Goal: Task Accomplishment & Management: Manage account settings

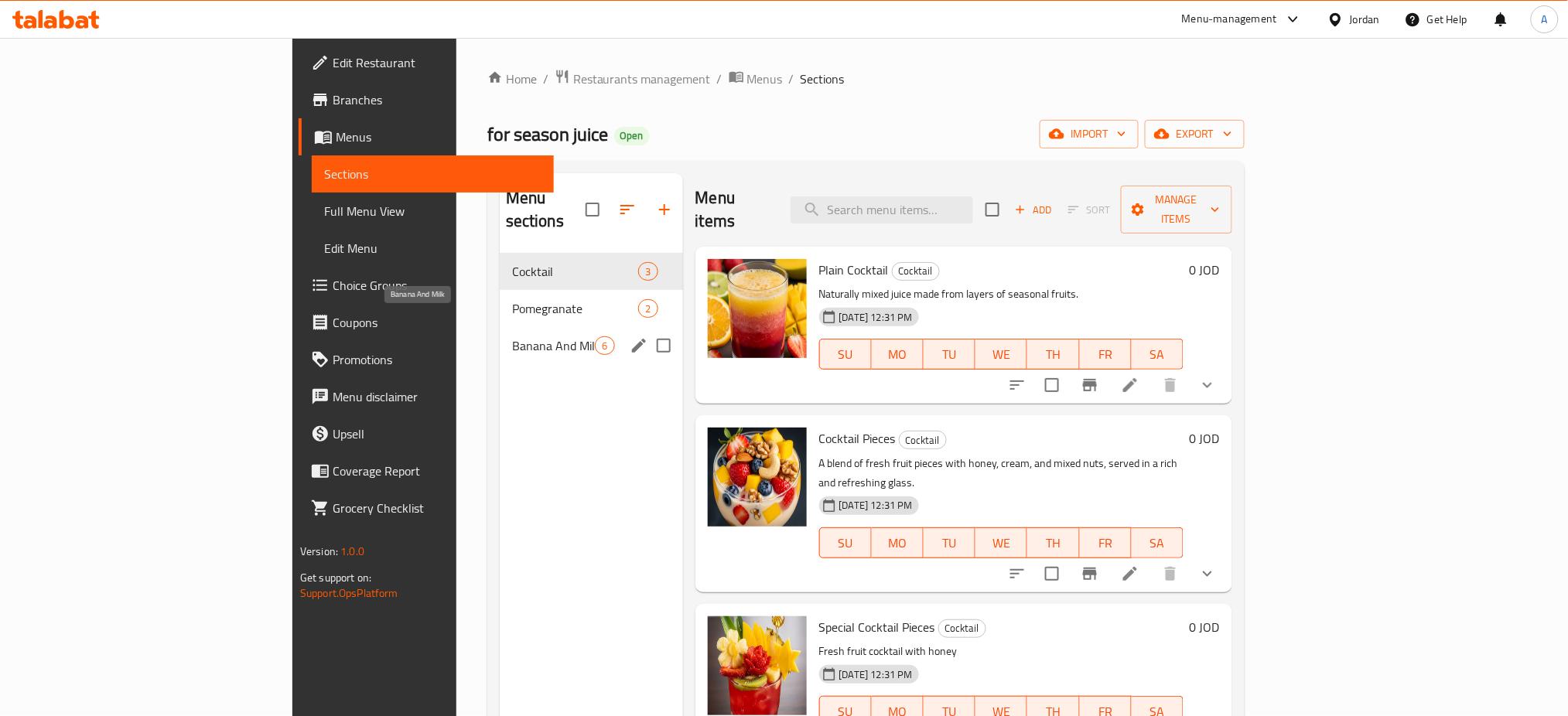
click at [512, 299] on span "Pomegranate" at bounding box center [576, 308] width 127 height 19
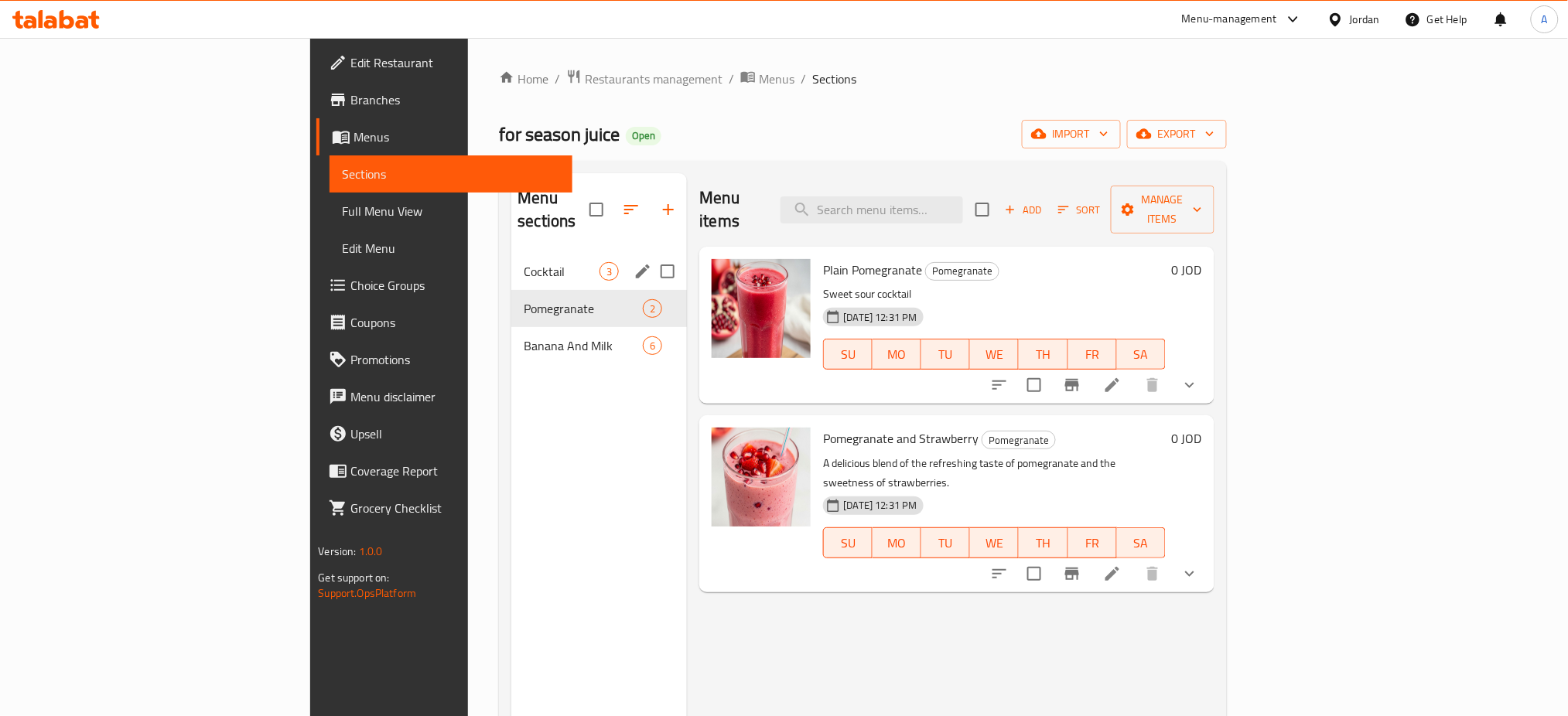
click at [511, 264] on div "Cocktail 3" at bounding box center [599, 271] width 176 height 37
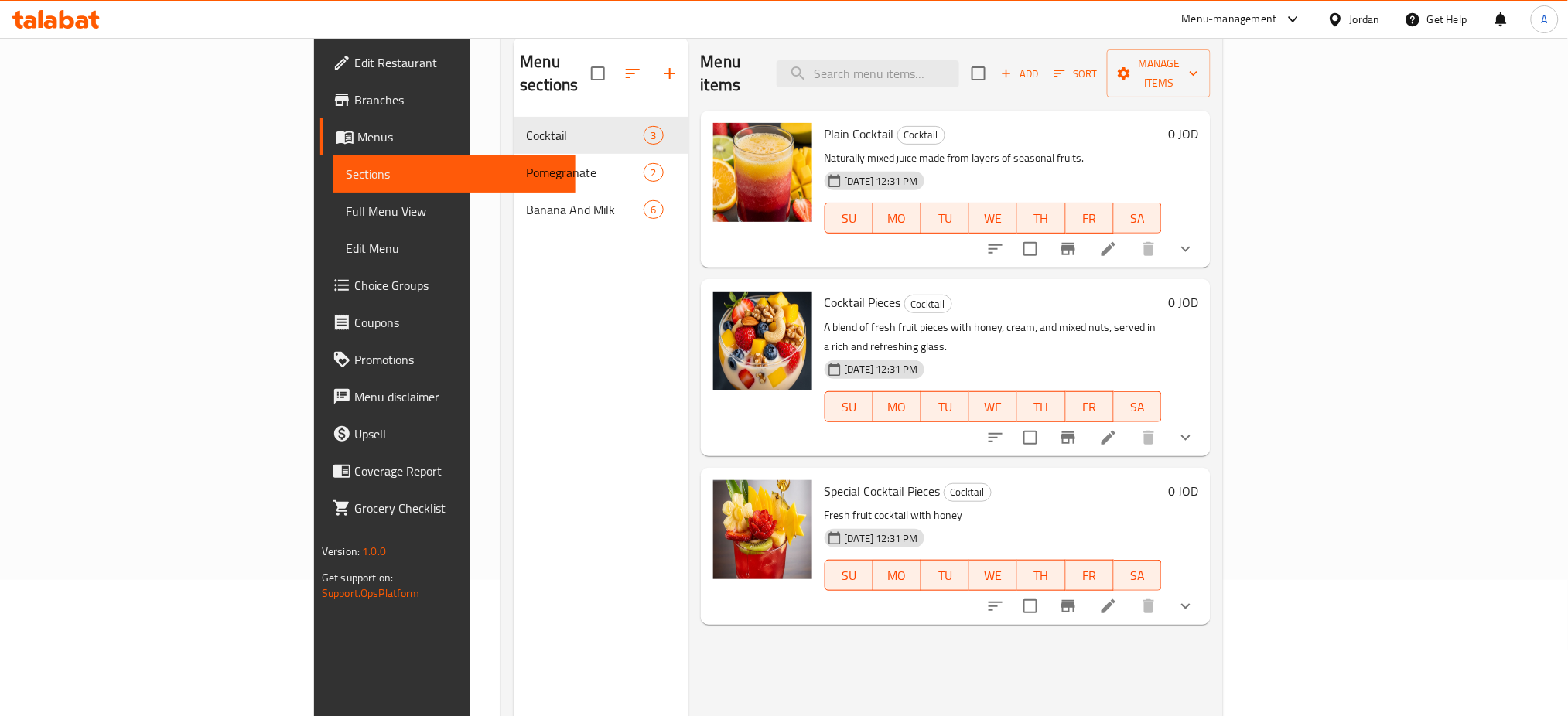
scroll to position [10, 0]
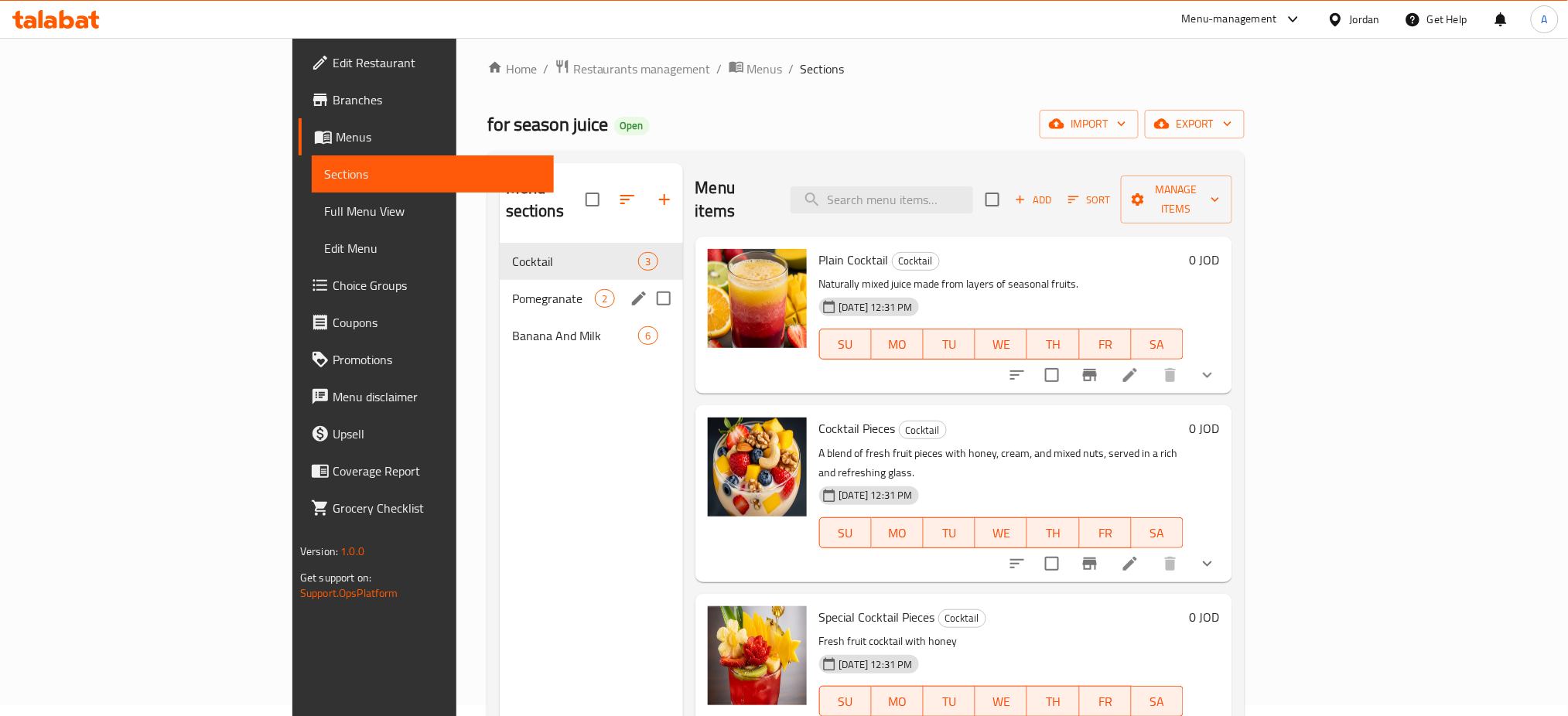
click at [512, 290] on span "Pomegranate" at bounding box center [554, 298] width 84 height 19
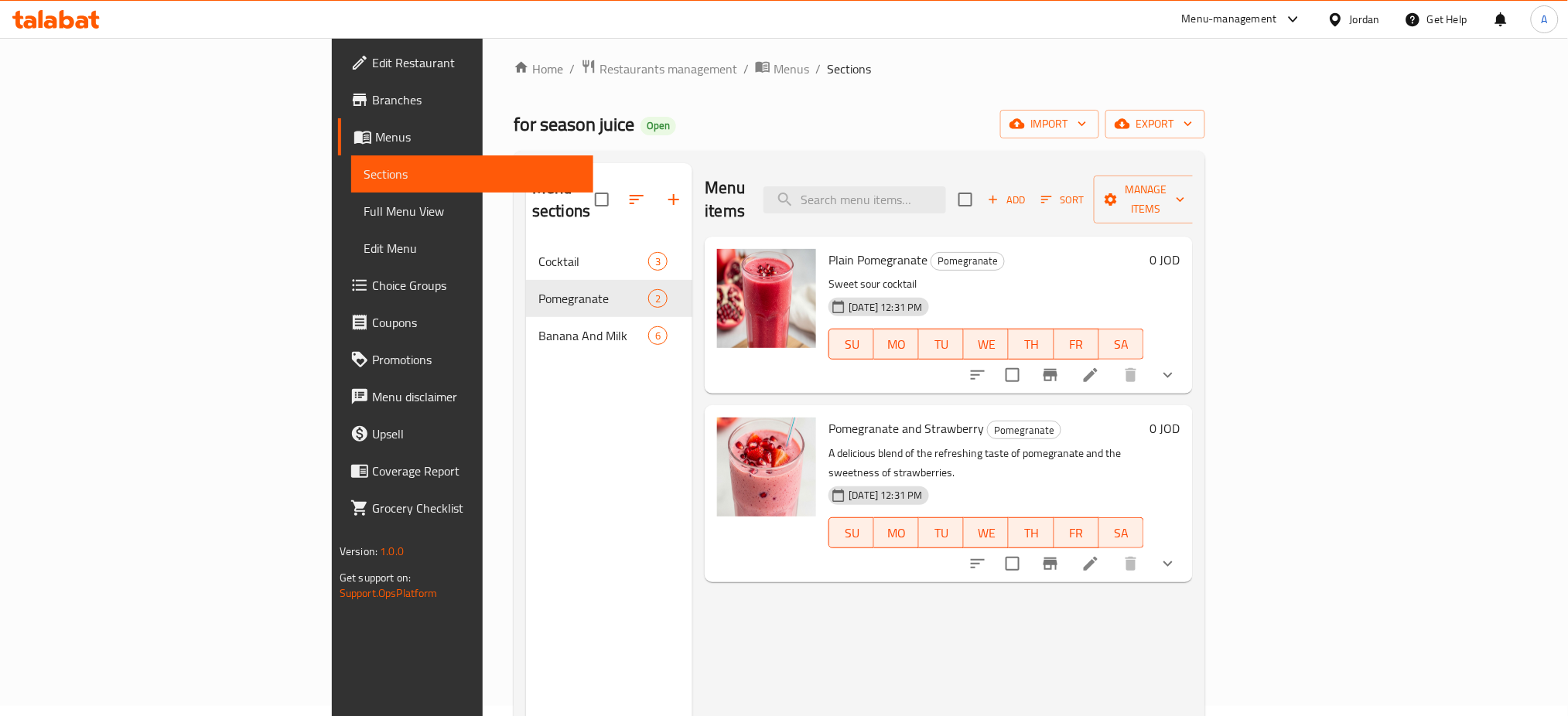
click at [539, 327] on span "Banana And Milk" at bounding box center [594, 335] width 110 height 19
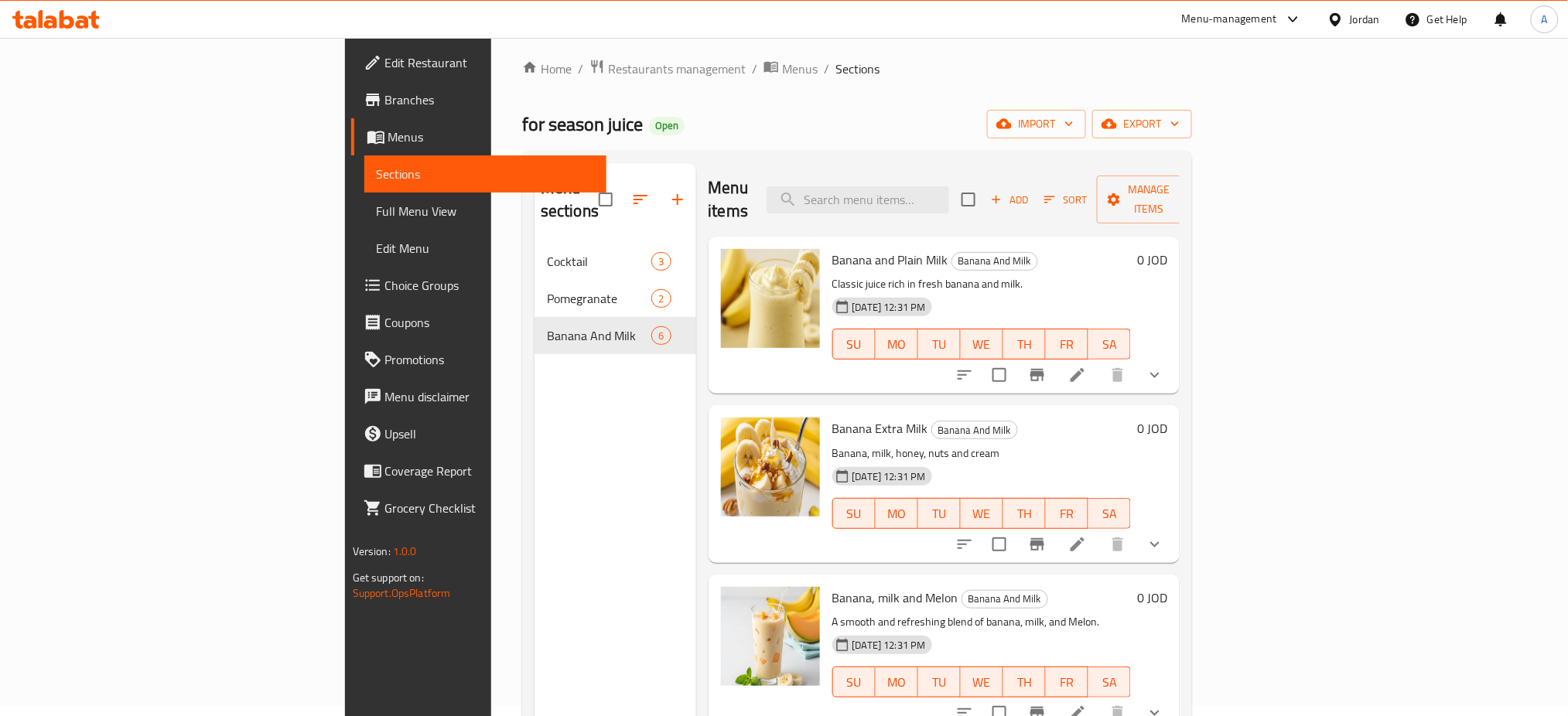
click at [385, 105] on span "Branches" at bounding box center [489, 99] width 209 height 19
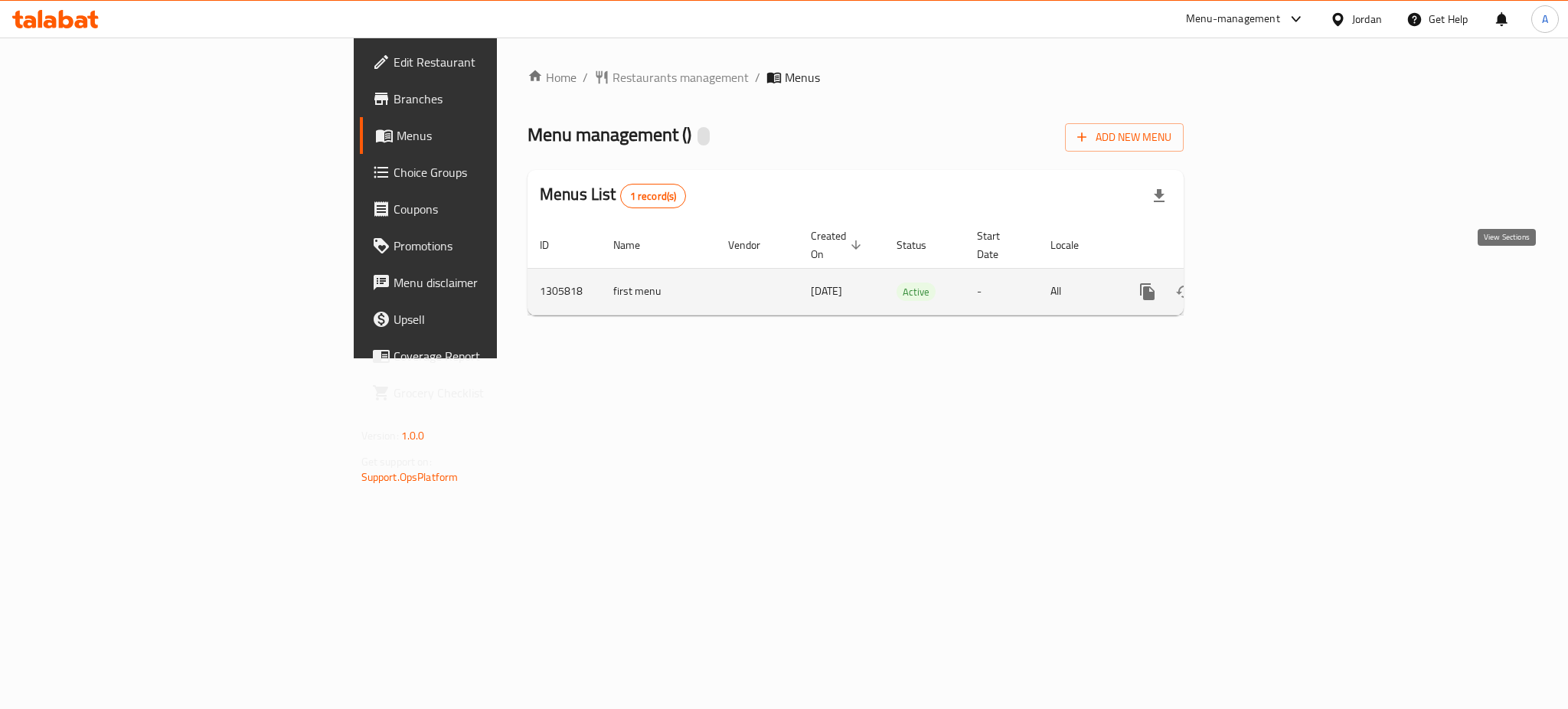
click at [1276, 275] on link "enhanced table" at bounding box center [1258, 292] width 37 height 37
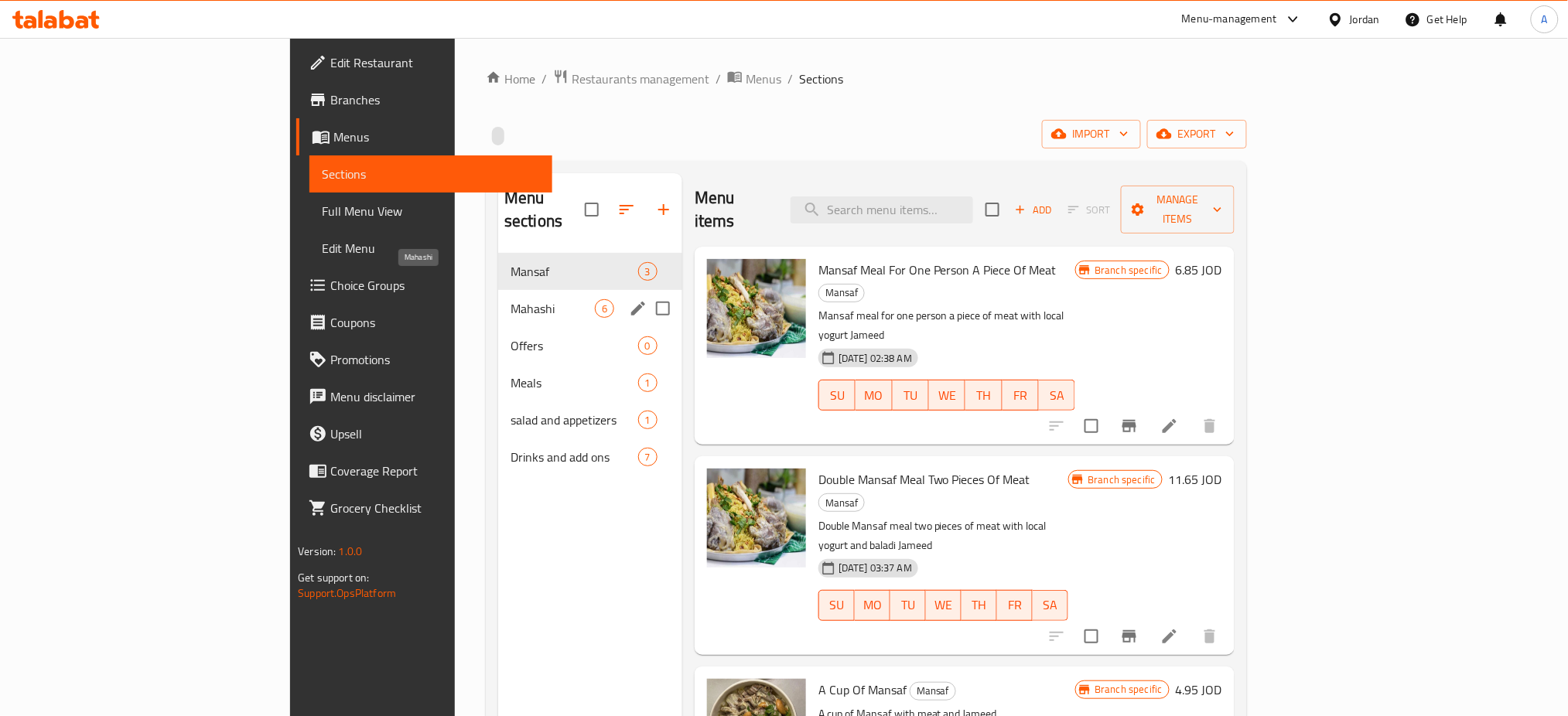
click at [511, 299] on span "Mahashi" at bounding box center [552, 308] width 84 height 19
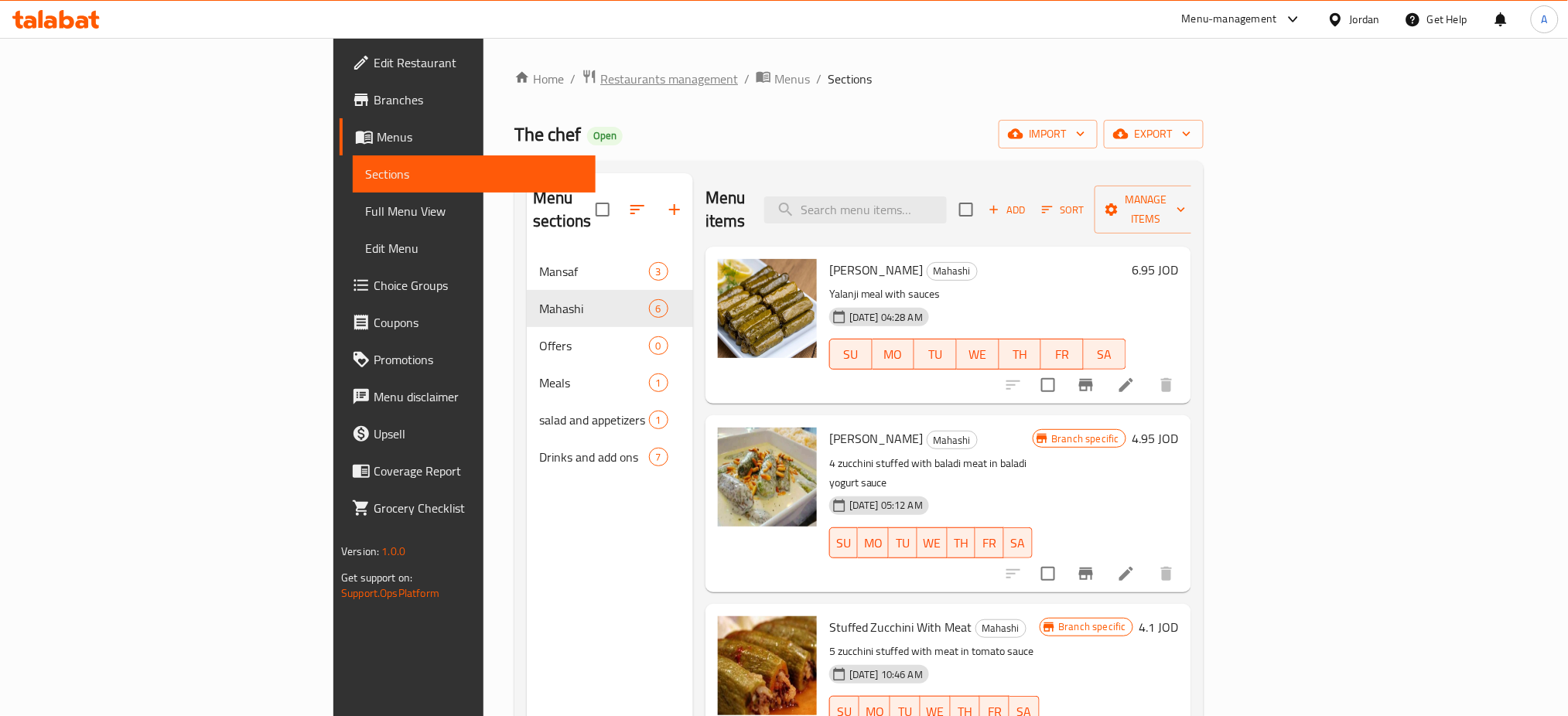
click at [601, 88] on span "Restaurants management" at bounding box center [670, 79] width 138 height 19
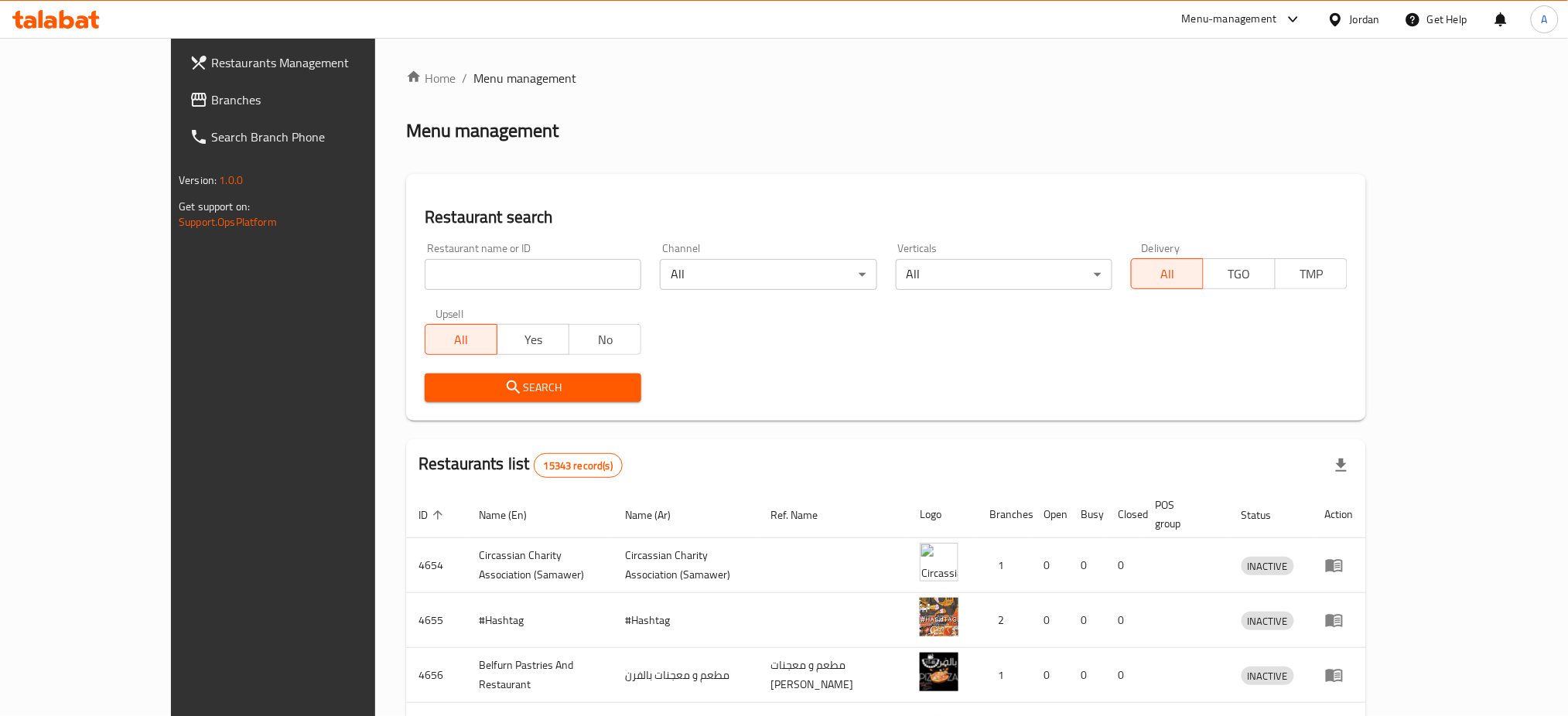
click at [504, 282] on input "search" at bounding box center [533, 274] width 216 height 31
paste input "for season juice"
type input "for season juice"
click button "Search" at bounding box center [533, 388] width 216 height 28
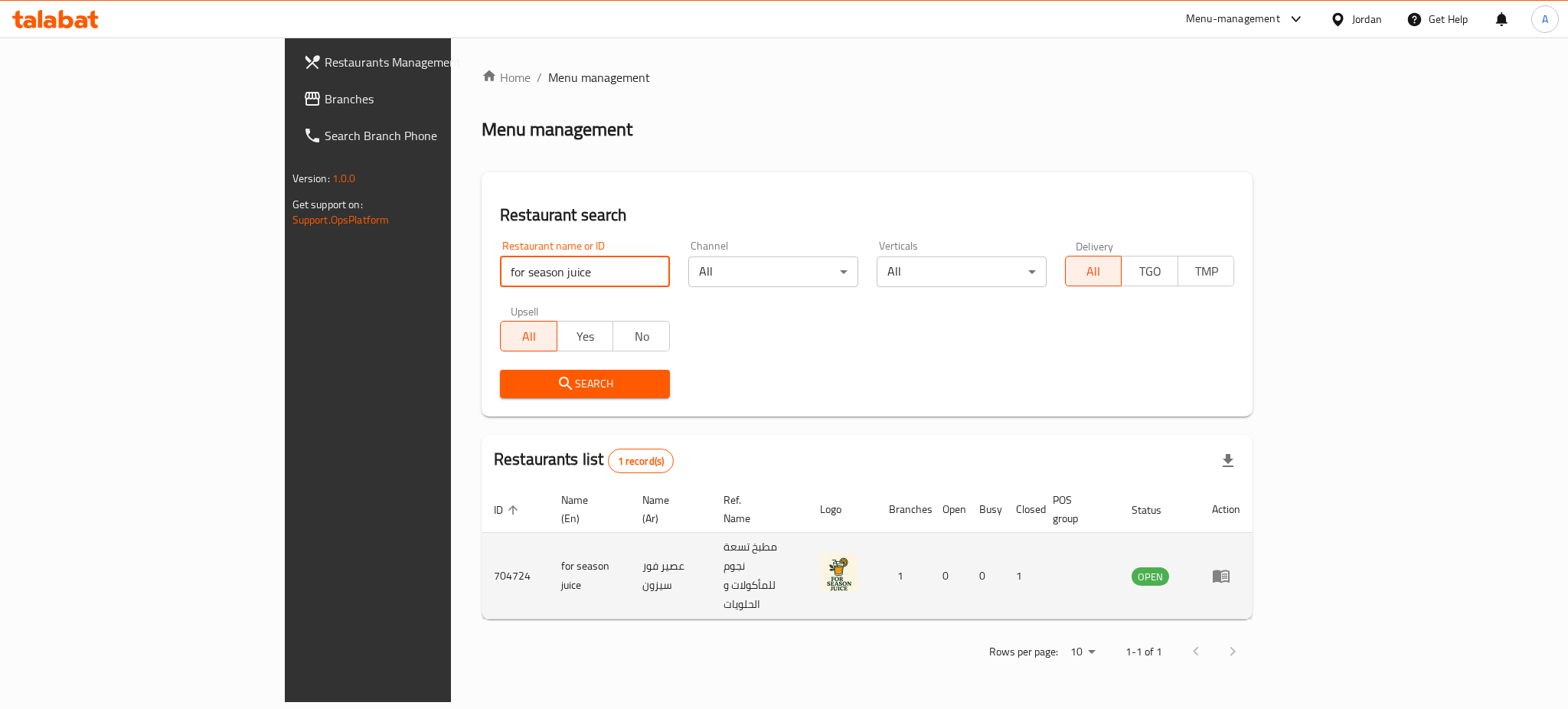
click at [1240, 567] on link "enhanced table" at bounding box center [1225, 575] width 28 height 18
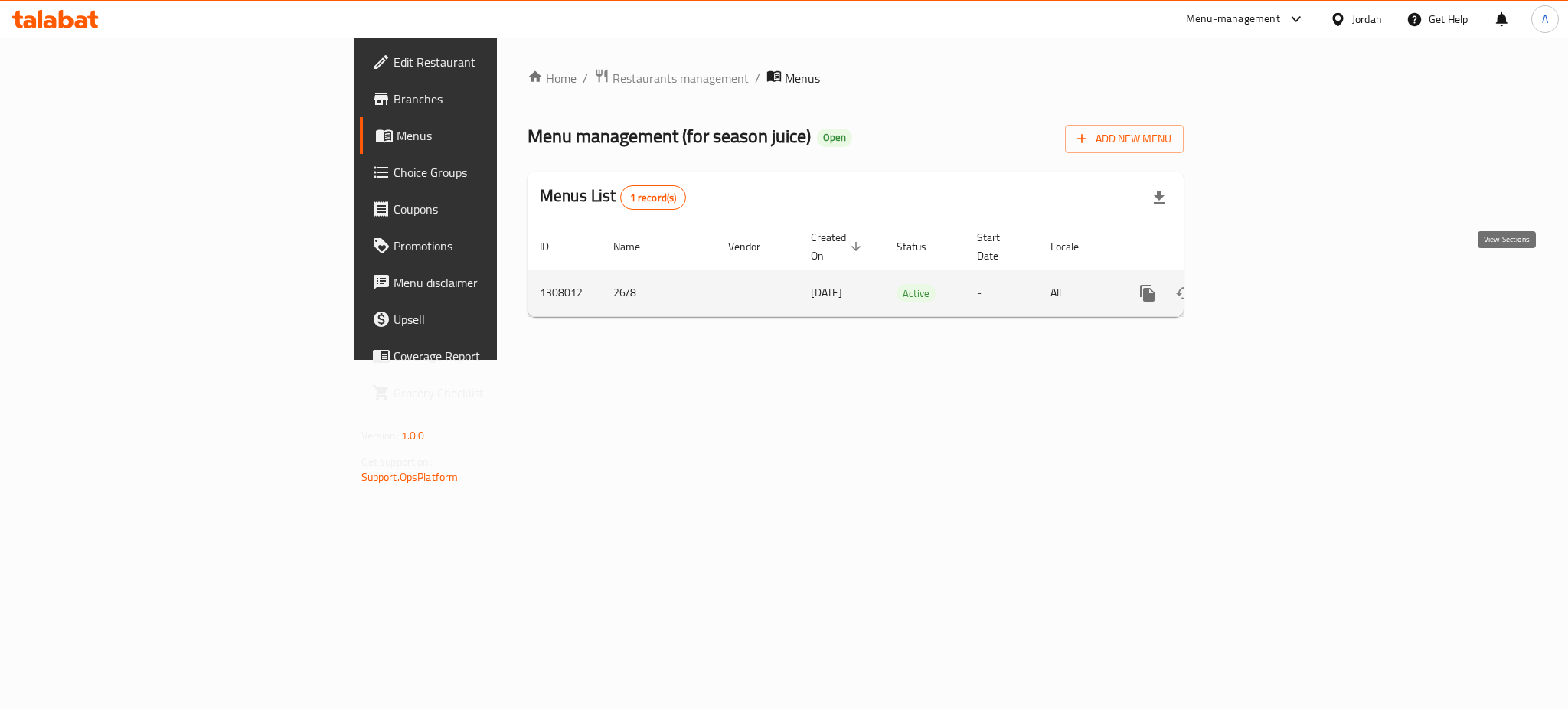
click at [1266, 284] on icon "enhanced table" at bounding box center [1257, 293] width 18 height 18
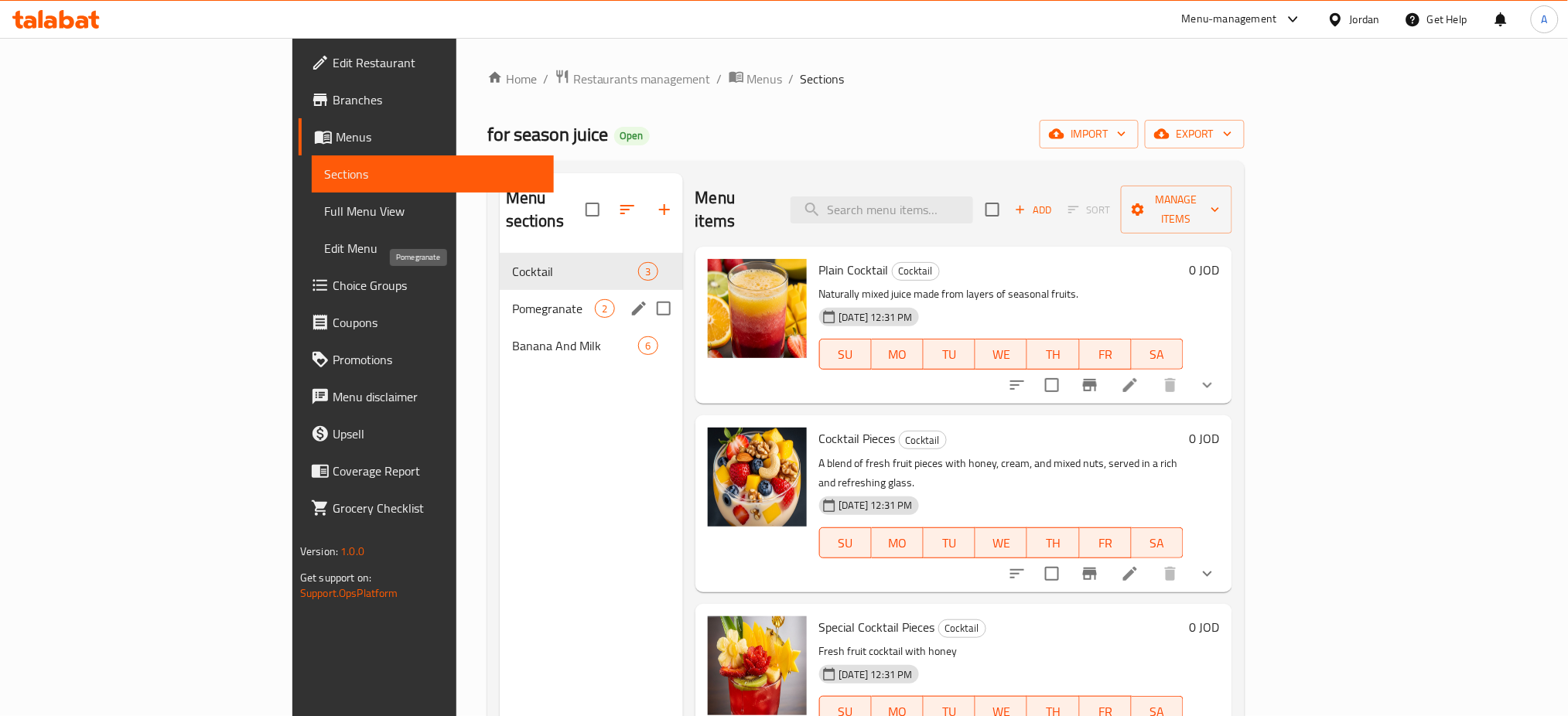
click at [512, 299] on span "Pomegranate" at bounding box center [554, 308] width 84 height 19
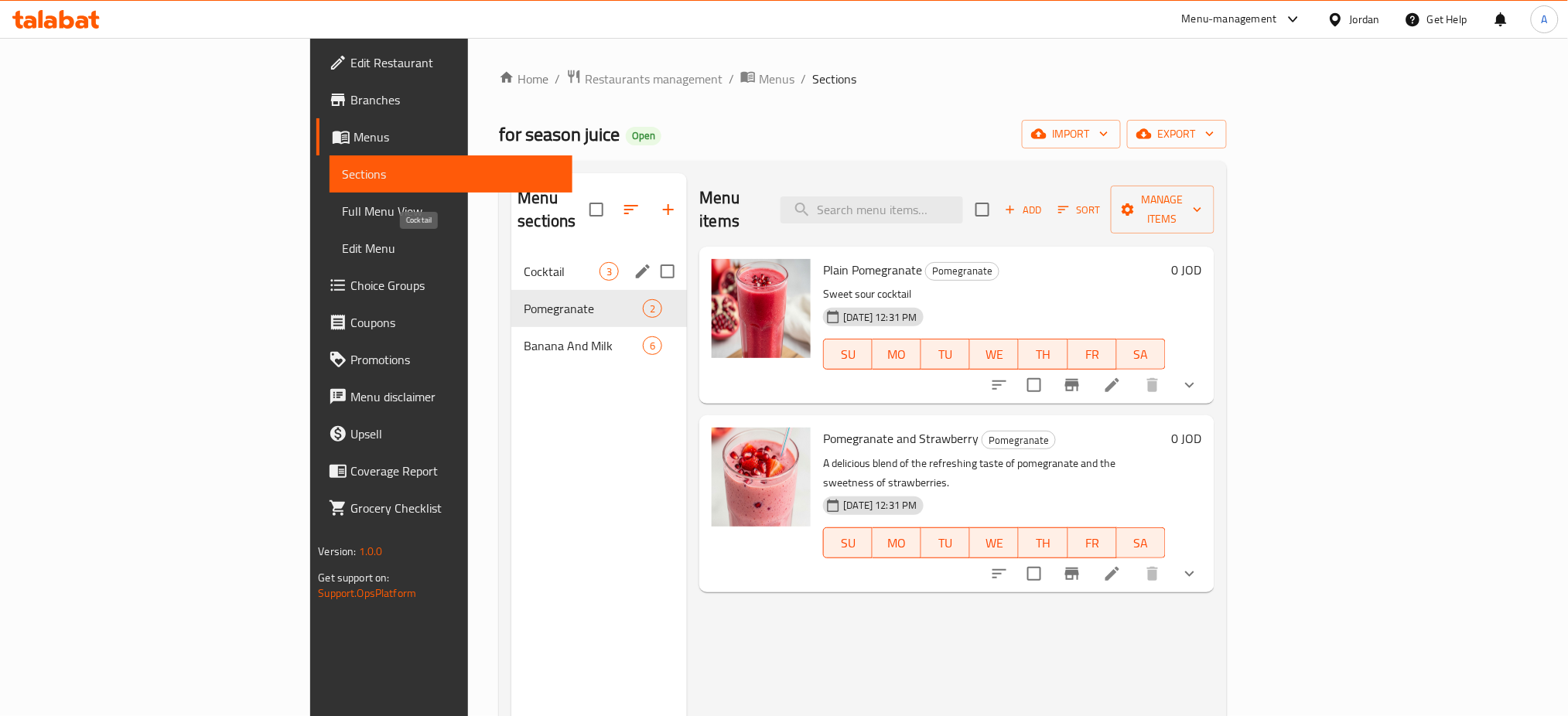
click at [524, 262] on span "Cocktail" at bounding box center [562, 271] width 76 height 19
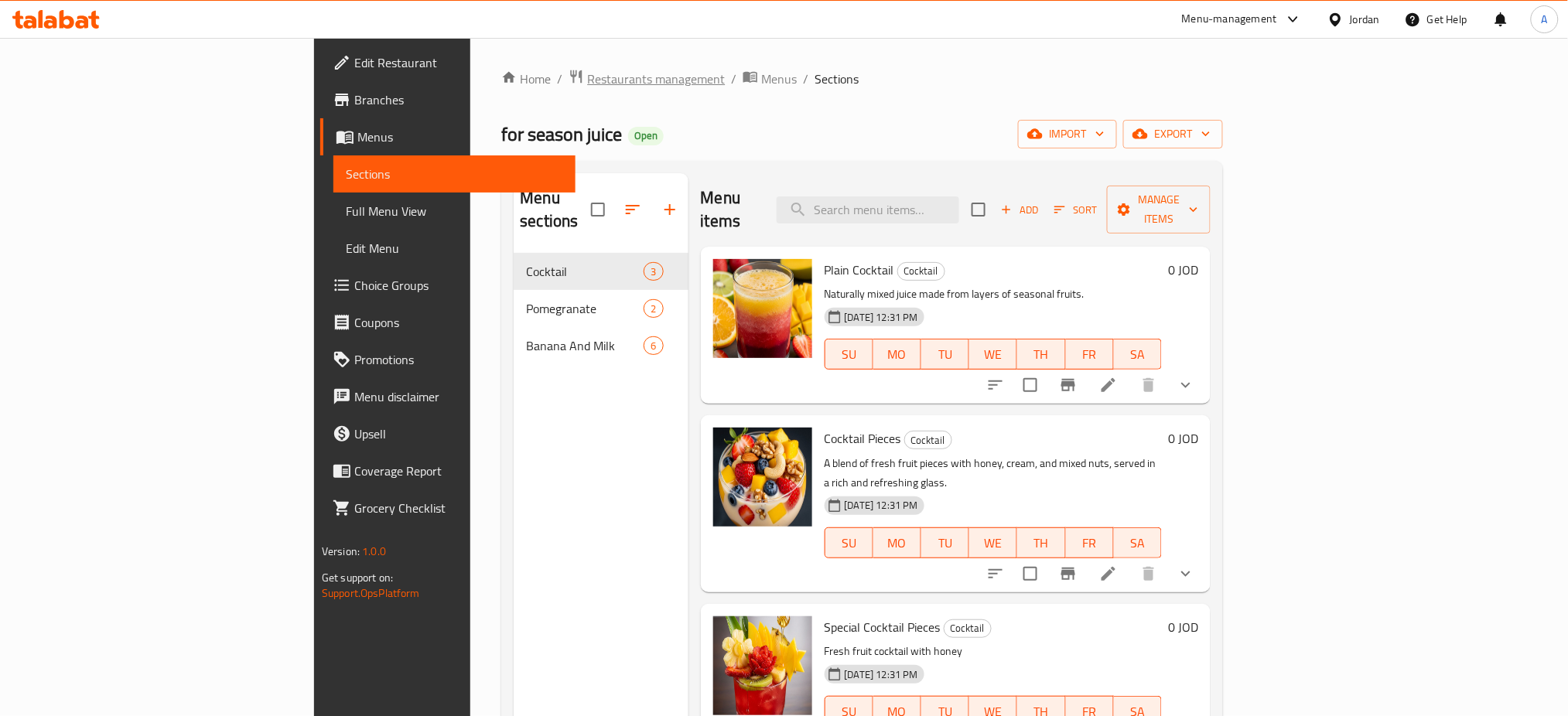
click at [587, 78] on span "Restaurants management" at bounding box center [656, 79] width 138 height 19
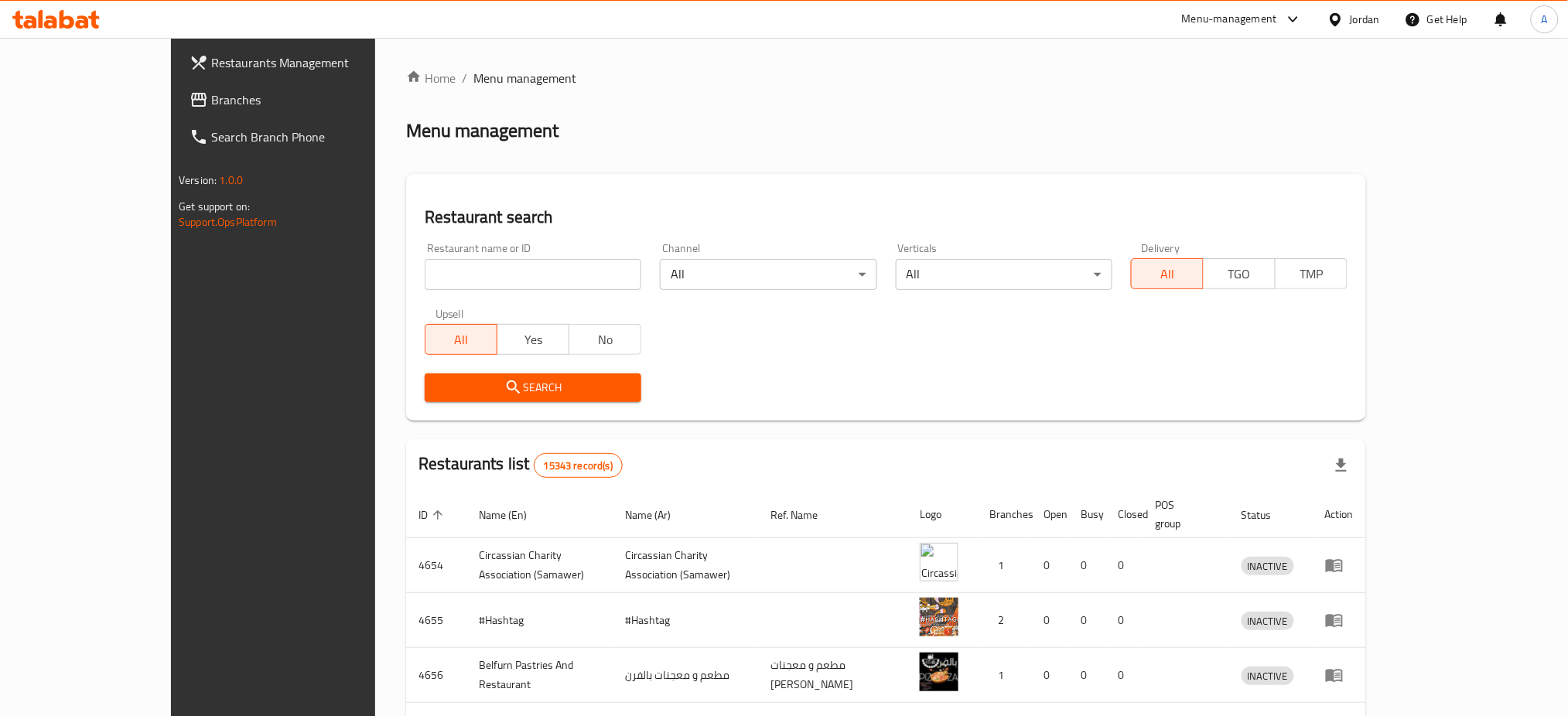
click at [526, 288] on input "search" at bounding box center [533, 274] width 216 height 31
click button "Search" at bounding box center [533, 388] width 216 height 28
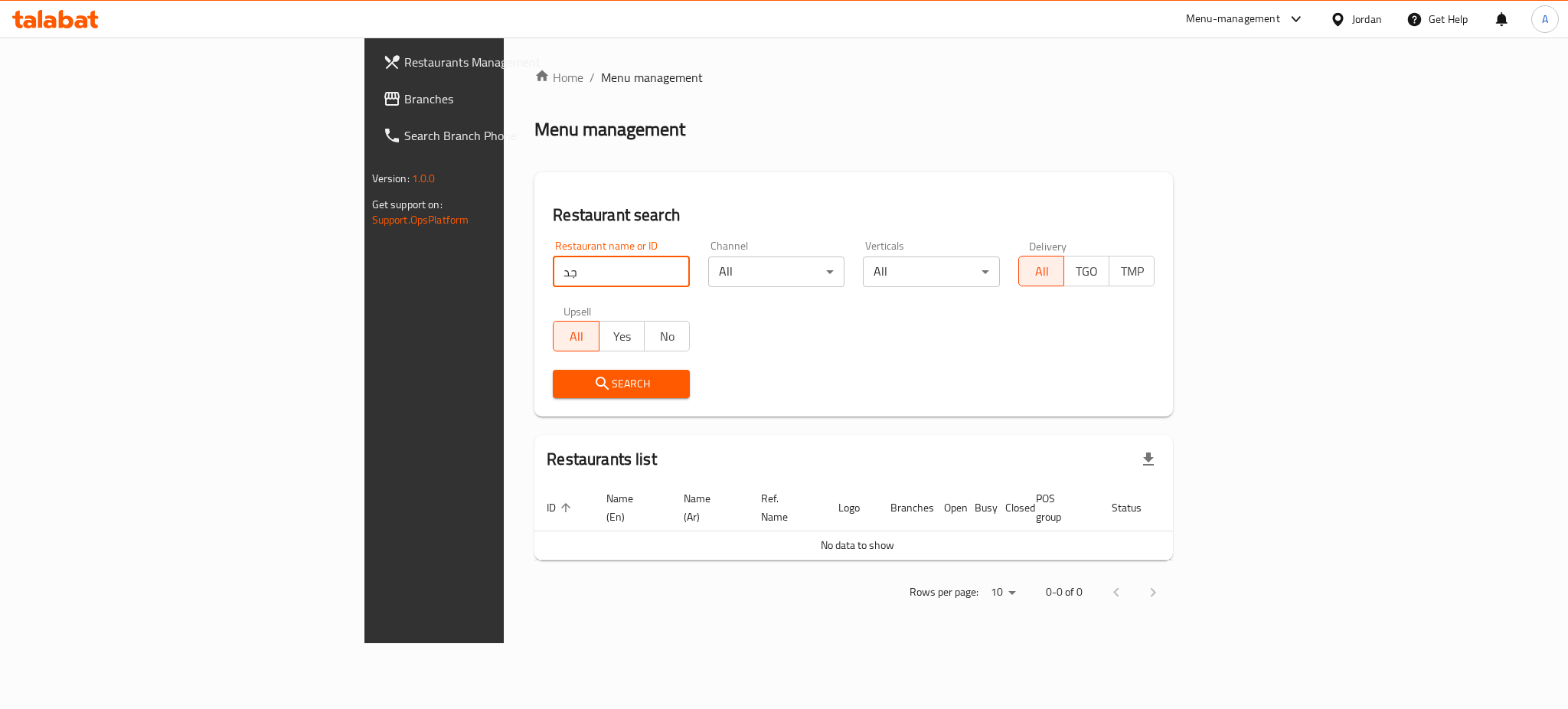
type input "ج"
type input "ت"
type input "jadryet"
click button "Search" at bounding box center [621, 384] width 137 height 28
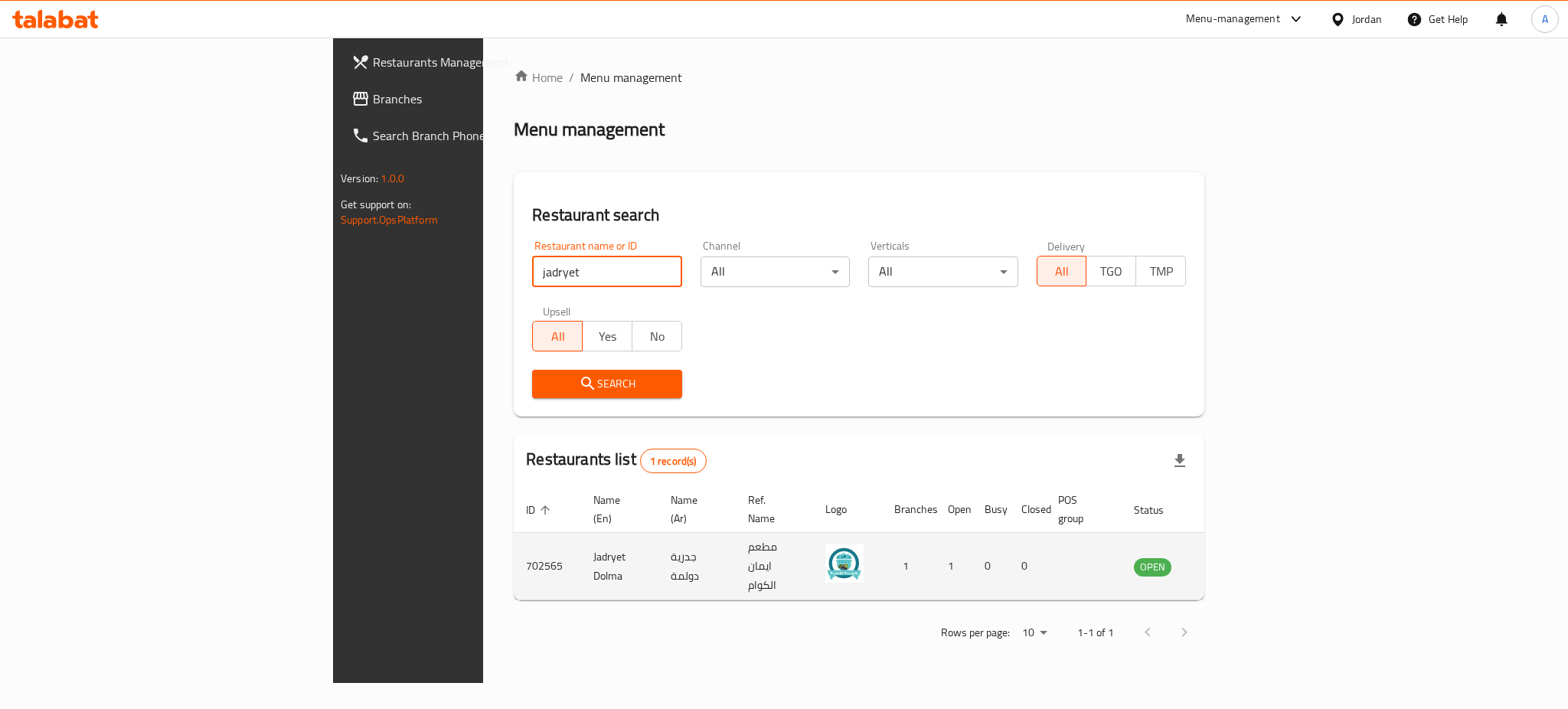
click at [1232, 560] on icon "enhanced table" at bounding box center [1223, 567] width 17 height 13
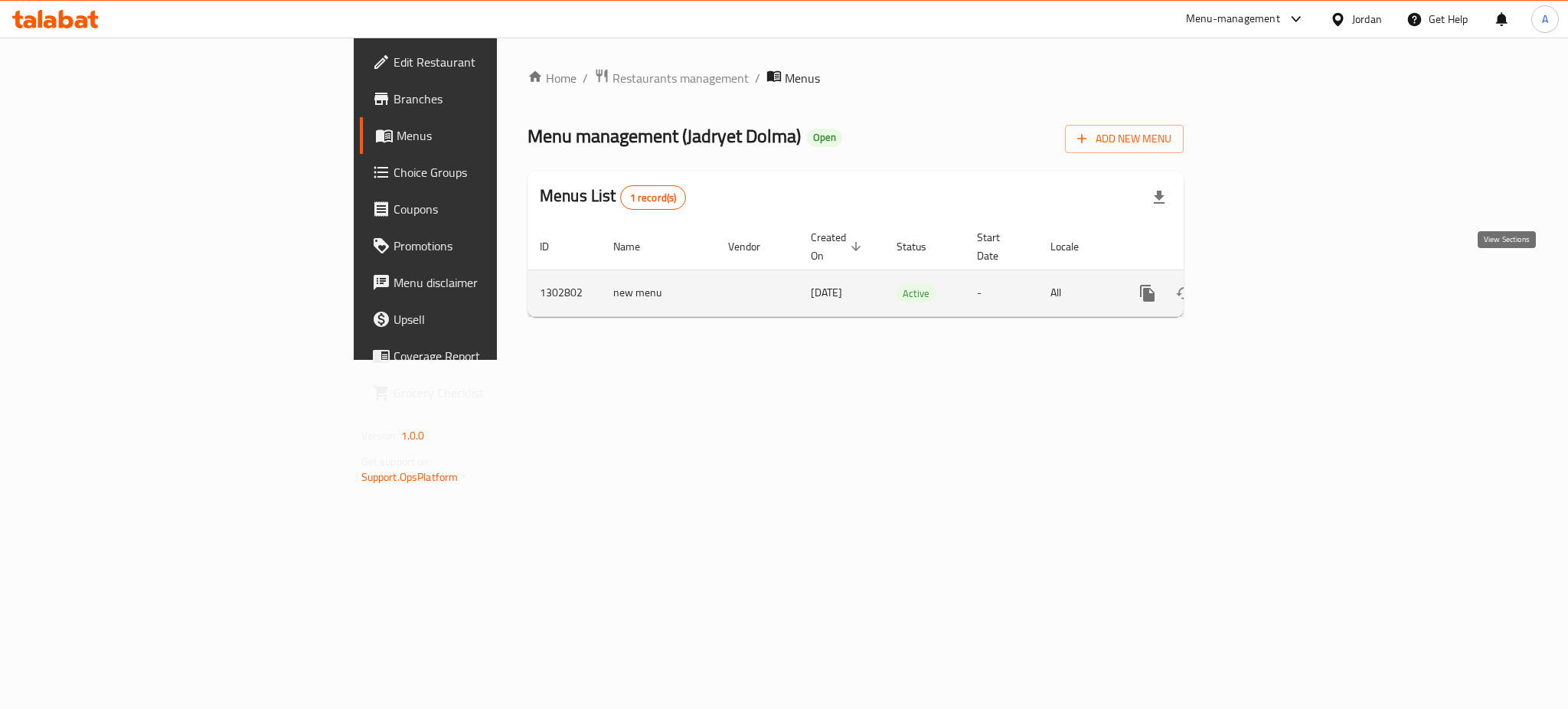
click at [1276, 275] on link "enhanced table" at bounding box center [1258, 293] width 37 height 37
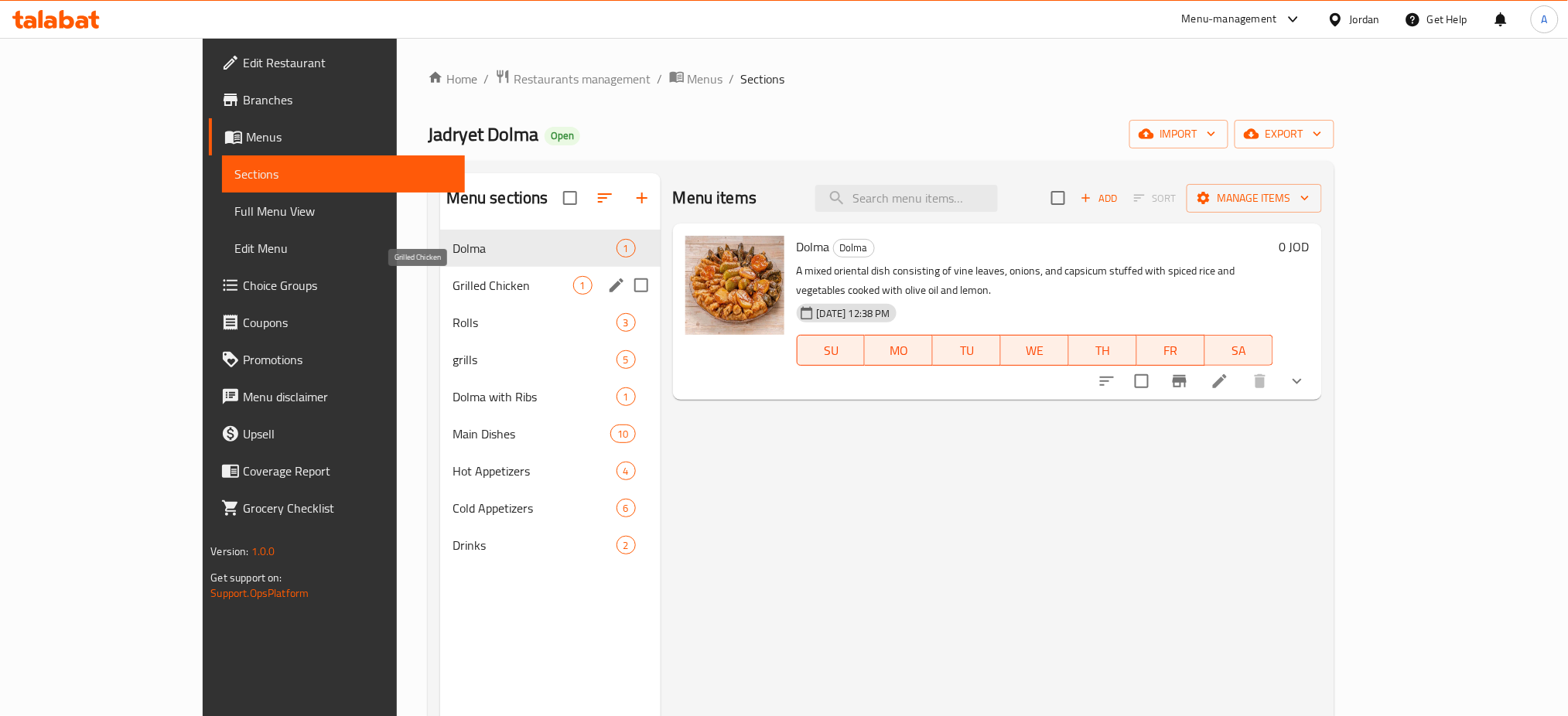
click at [452, 284] on span "Grilled Chicken" at bounding box center [512, 285] width 121 height 19
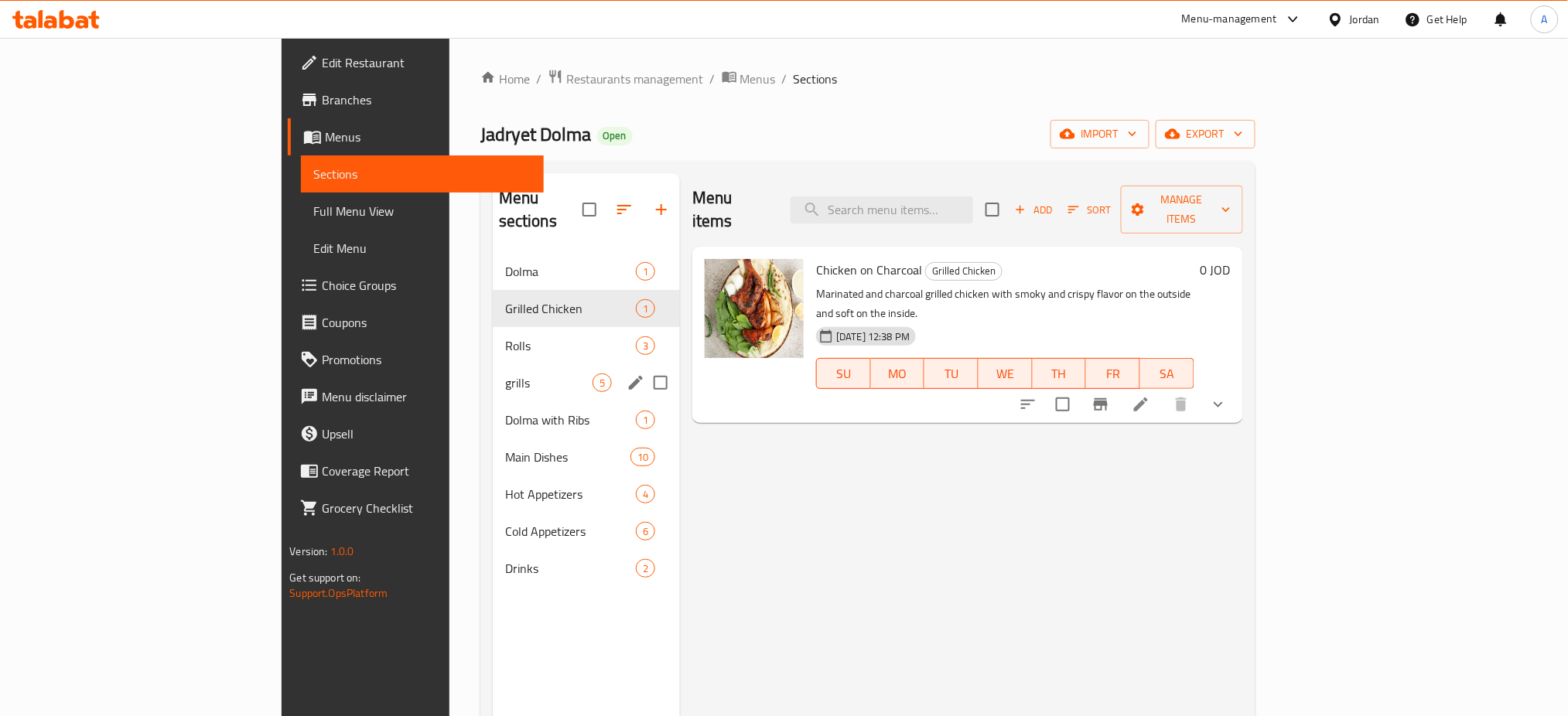
click at [505, 336] on span "Rolls" at bounding box center [571, 345] width 131 height 19
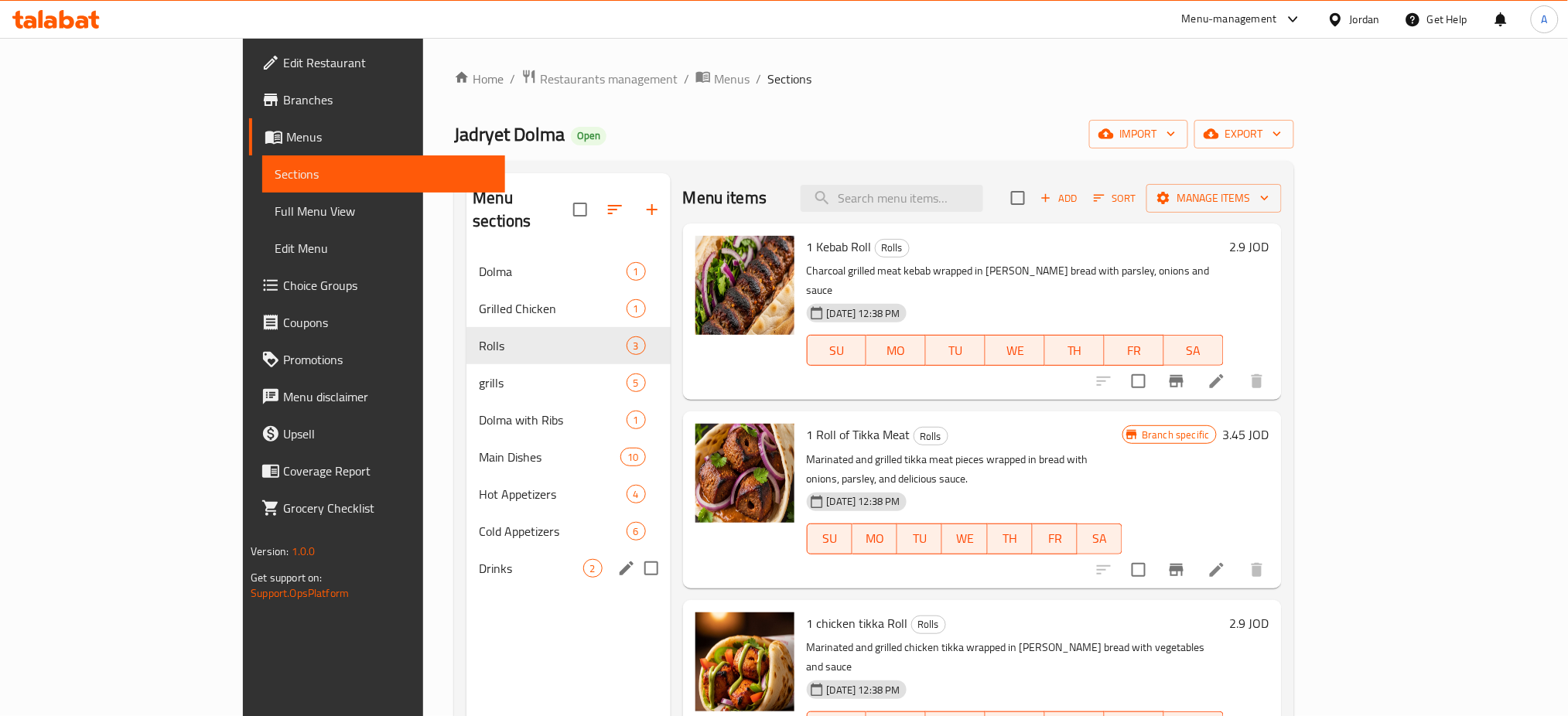
click at [479, 448] on span "Main Dishes" at bounding box center [549, 456] width 141 height 19
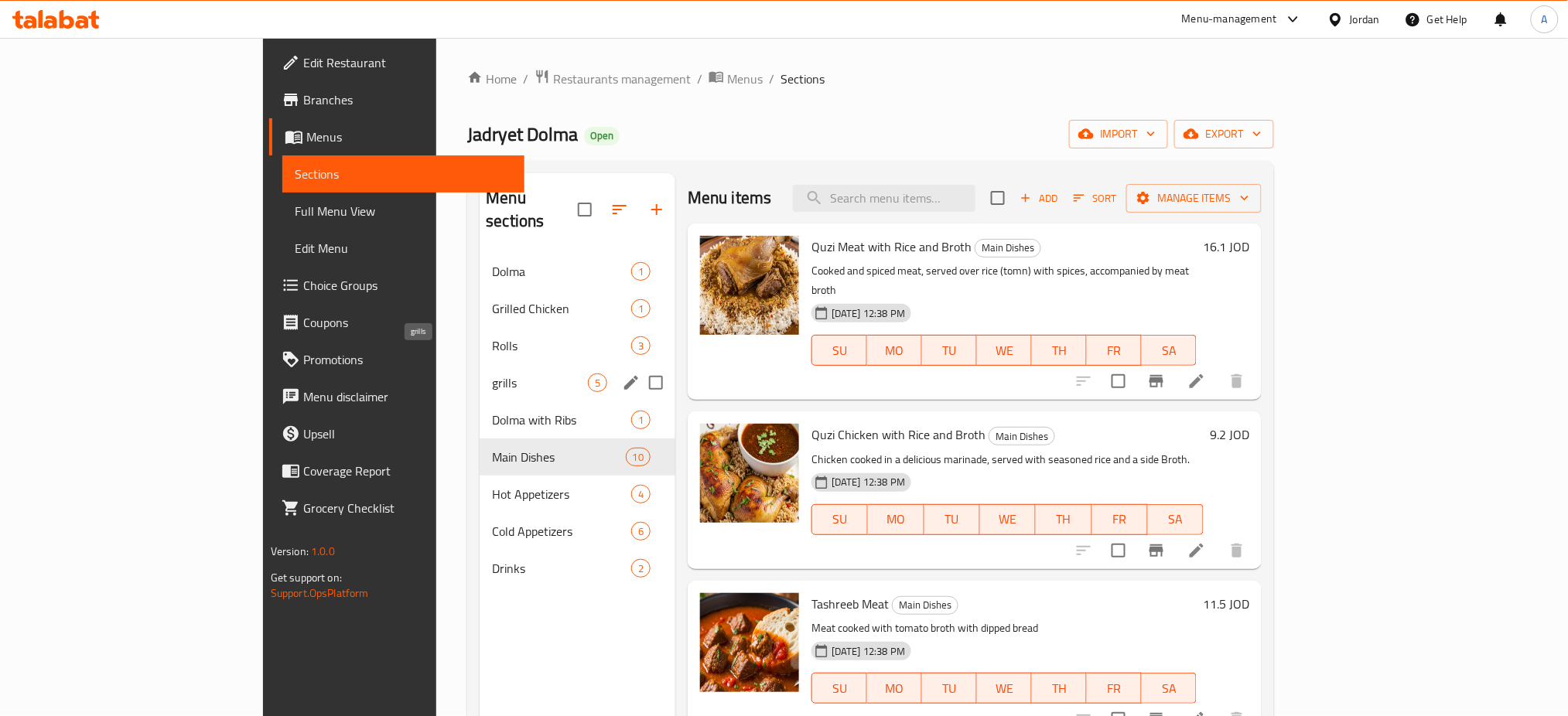
drag, startPoint x: 465, startPoint y: 358, endPoint x: 463, endPoint y: 367, distance: 9.2
click at [492, 373] on span "grills" at bounding box center [540, 382] width 96 height 19
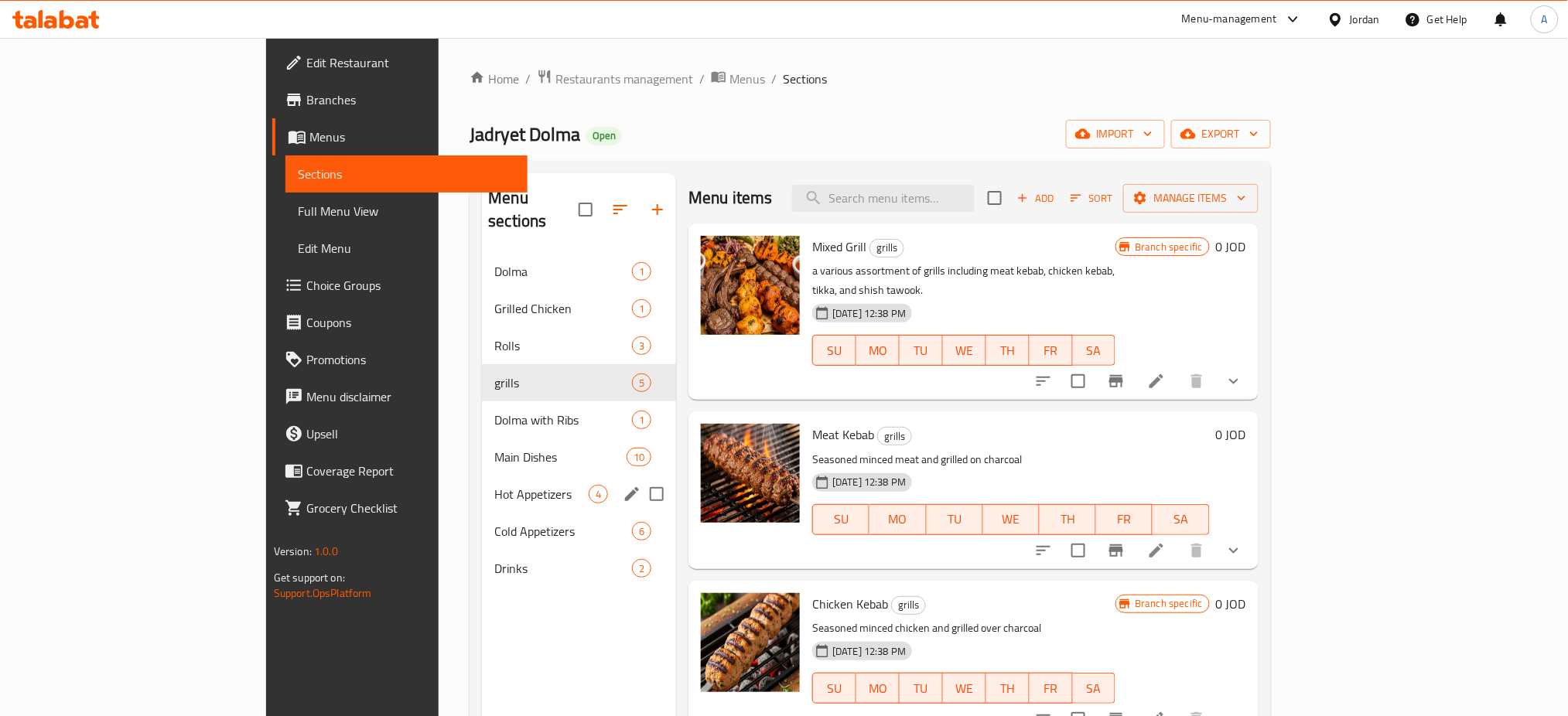
click at [495, 485] on span "Hot Appetizers" at bounding box center [542, 494] width 95 height 19
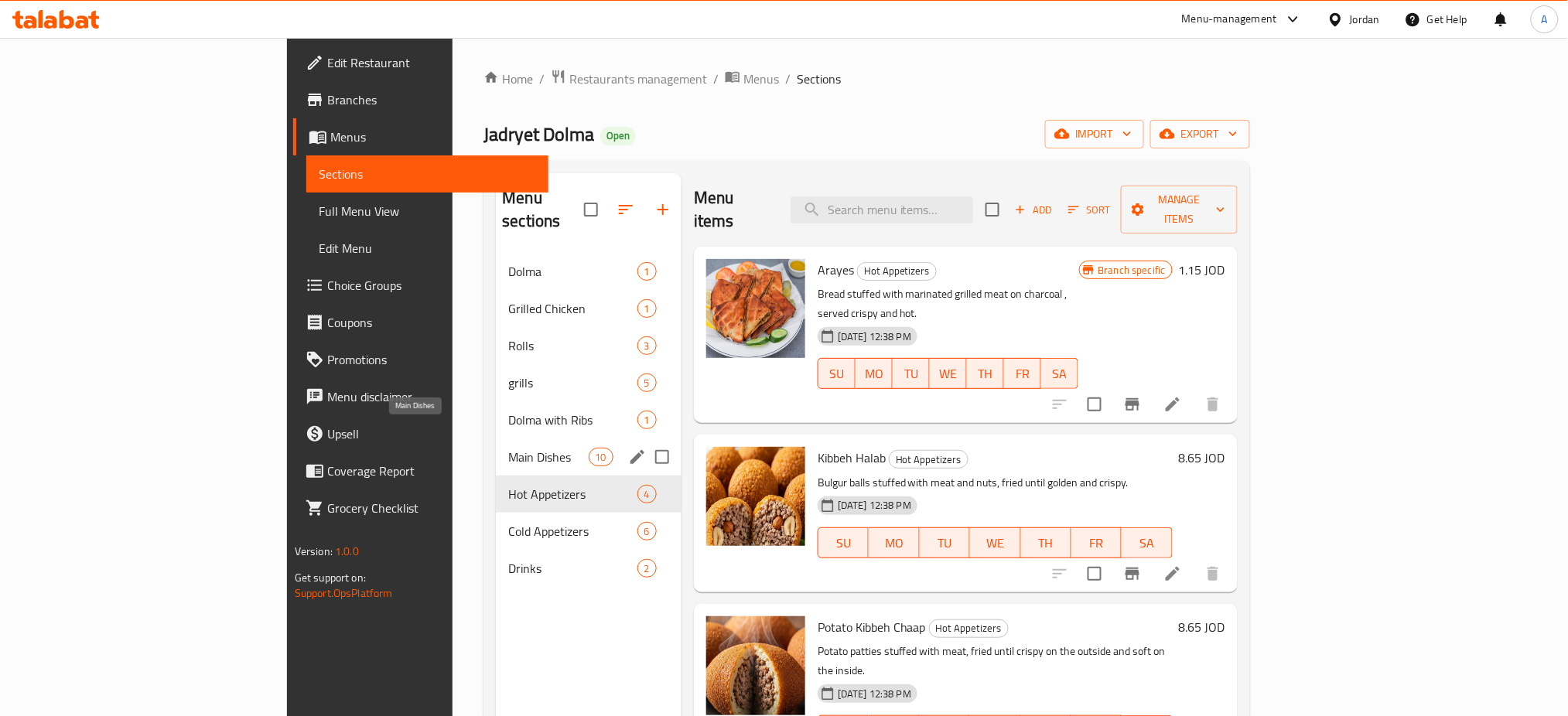
click at [508, 448] on span "Main Dishes" at bounding box center [548, 456] width 80 height 19
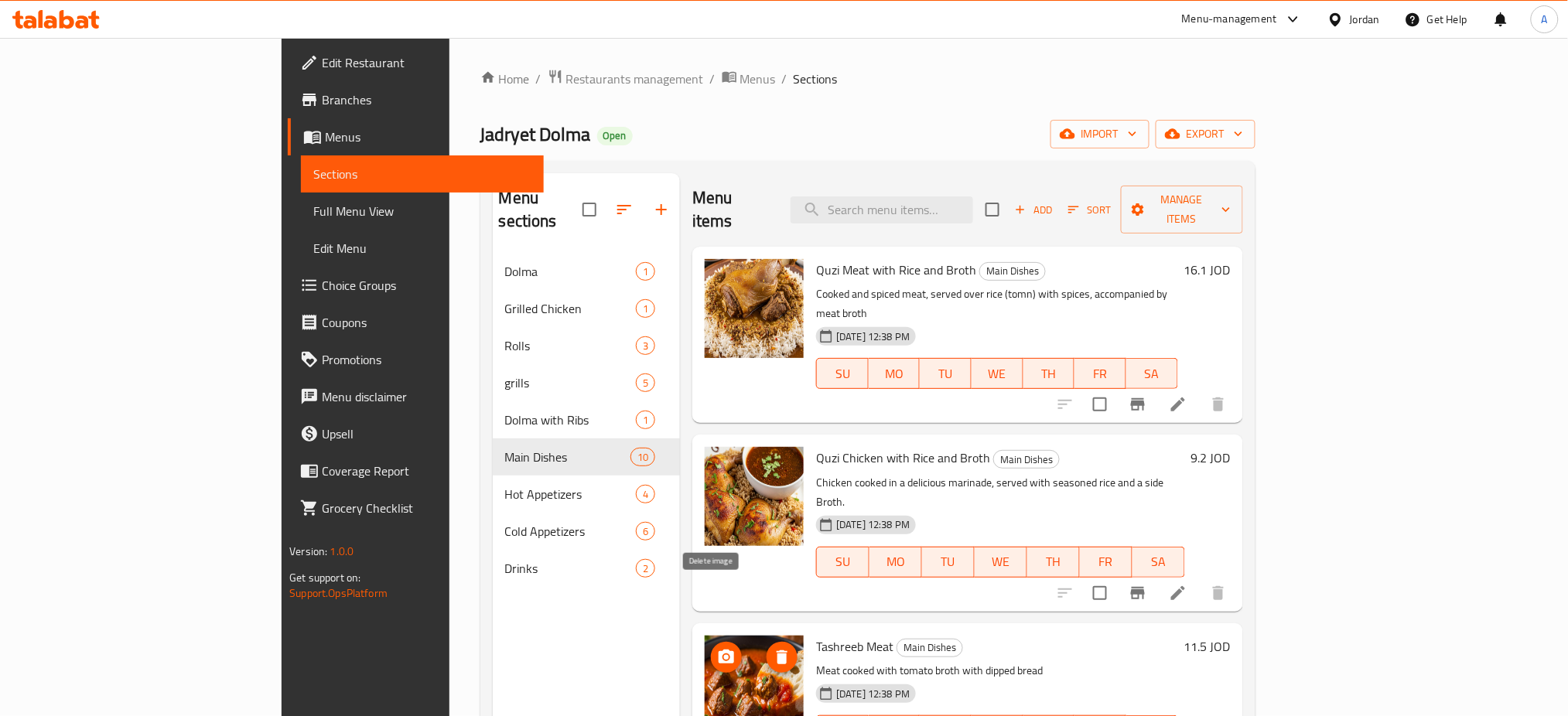
click at [776, 651] on icon "delete image" at bounding box center [782, 658] width 11 height 14
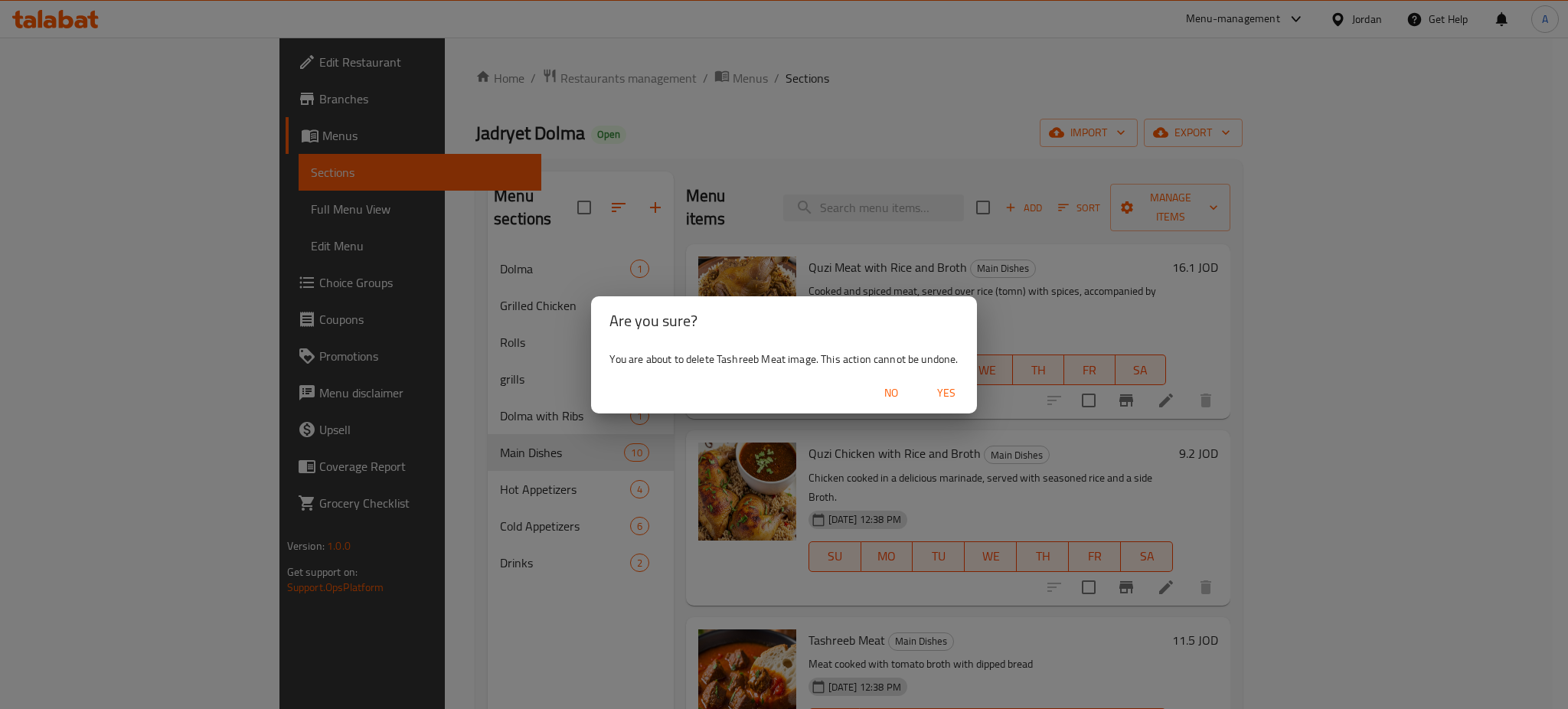
click at [946, 392] on span "Yes" at bounding box center [946, 393] width 37 height 19
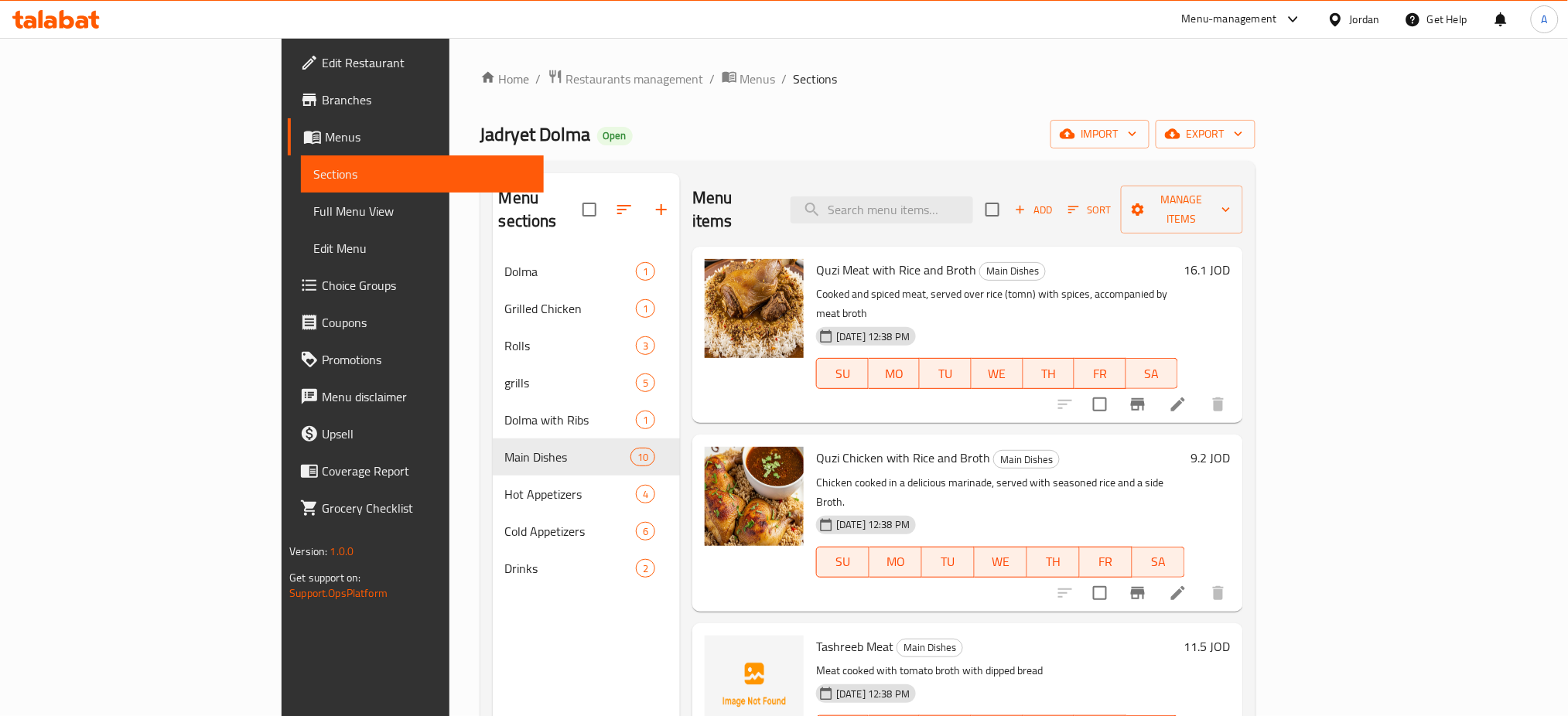
drag, startPoint x: 1213, startPoint y: 25, endPoint x: 1210, endPoint y: 36, distance: 11.4
click at [1213, 25] on div "Menu-management" at bounding box center [1230, 19] width 95 height 19
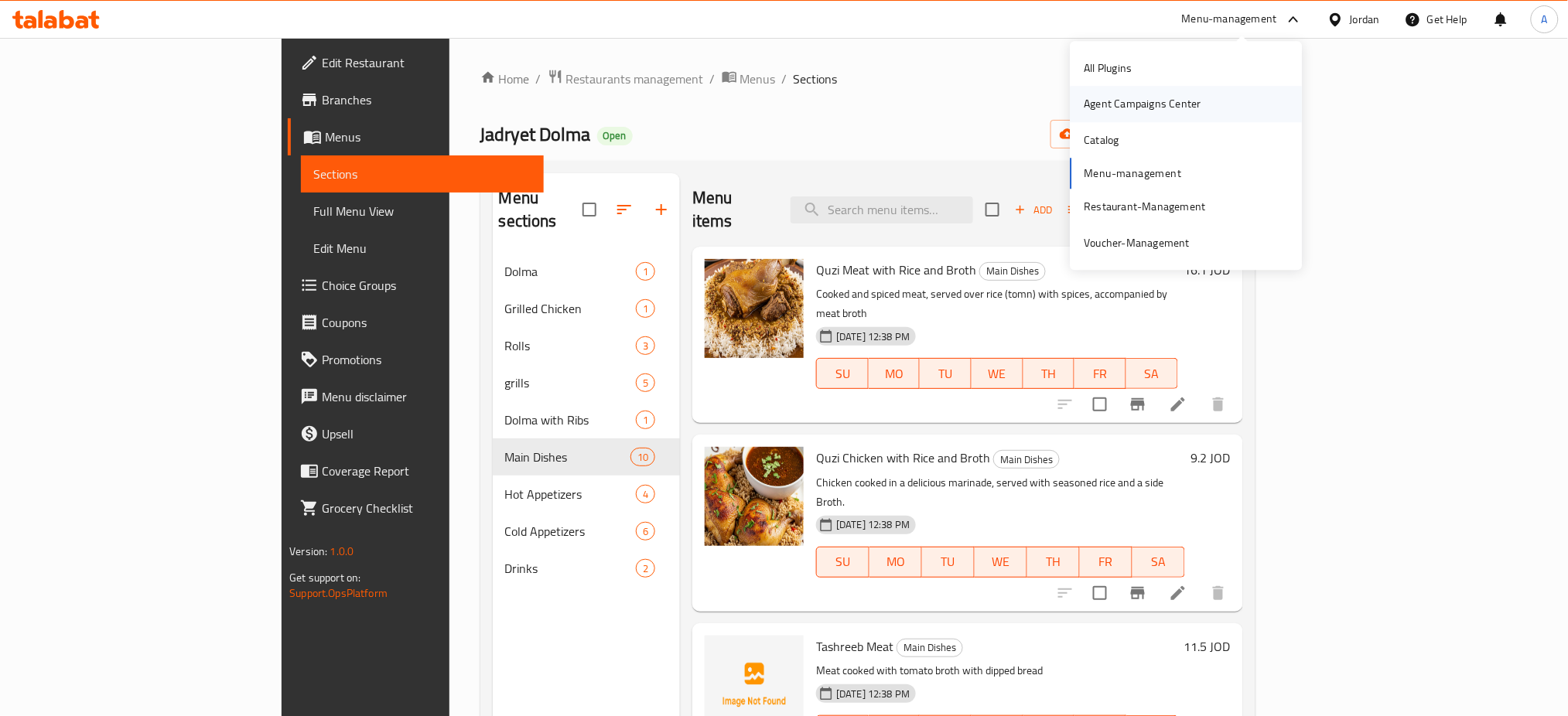
click at [1197, 96] on div "Agent Campaigns Center" at bounding box center [1143, 104] width 117 height 17
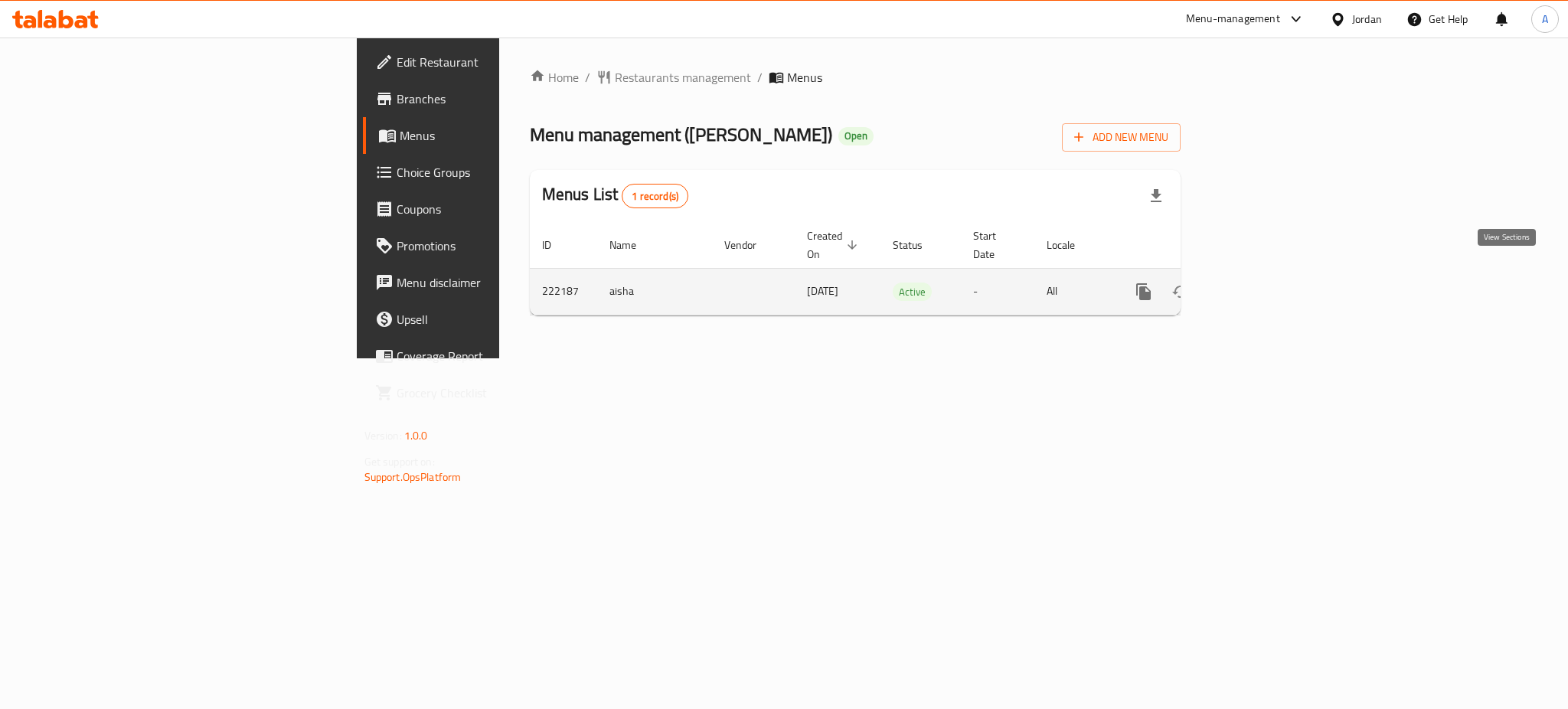
click at [1263, 282] on icon "enhanced table" at bounding box center [1253, 291] width 18 height 18
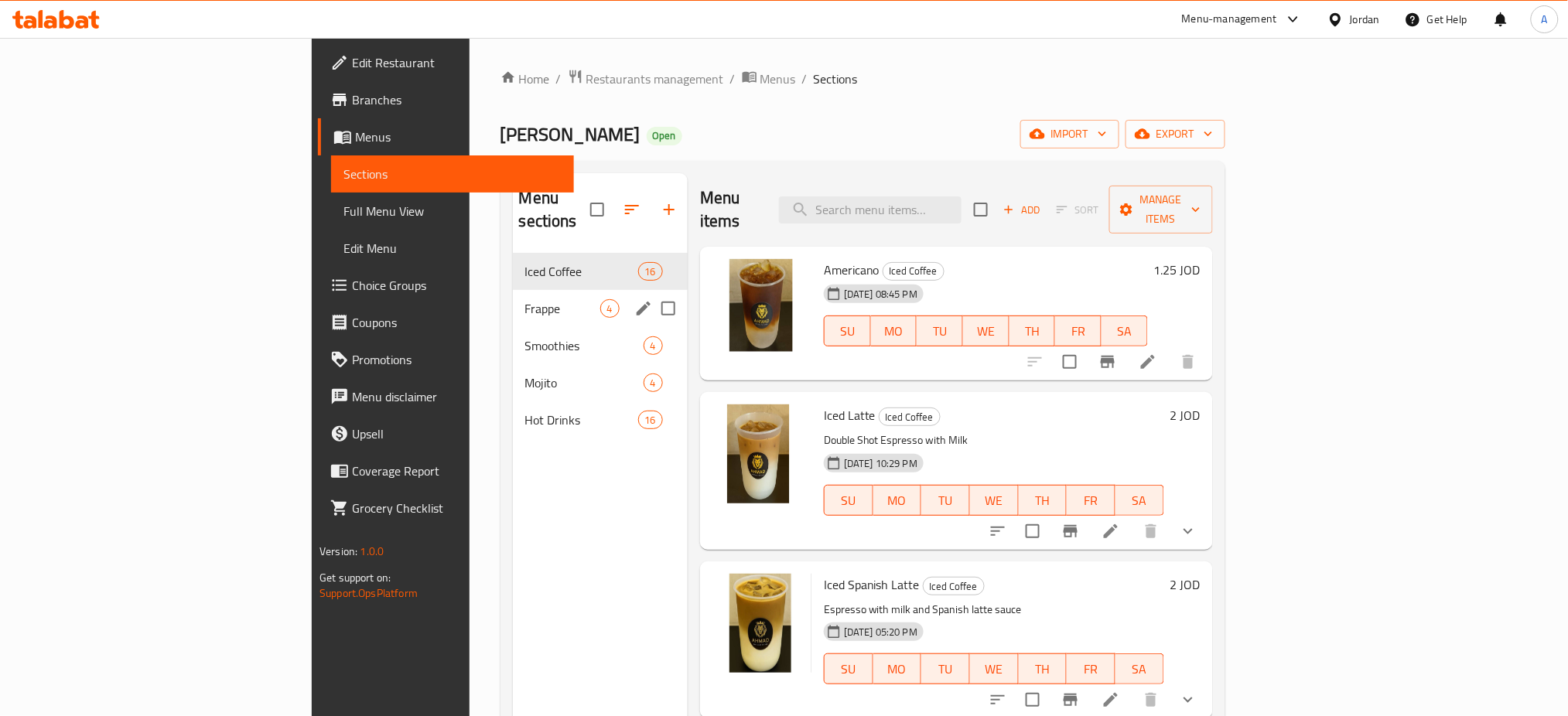
click at [526, 299] on span "Frappe" at bounding box center [563, 308] width 75 height 19
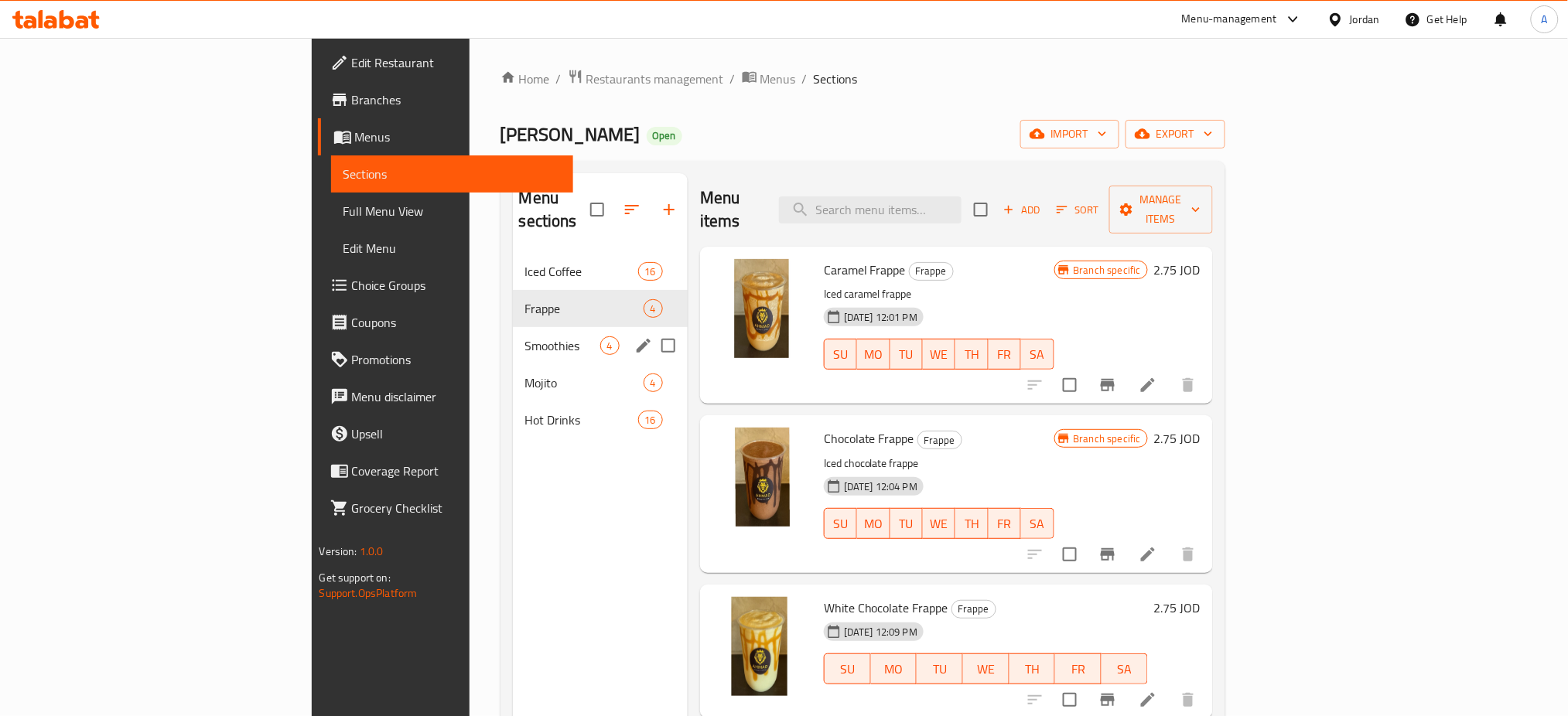
click at [513, 335] on div "Smoothies 4" at bounding box center [601, 345] width 175 height 37
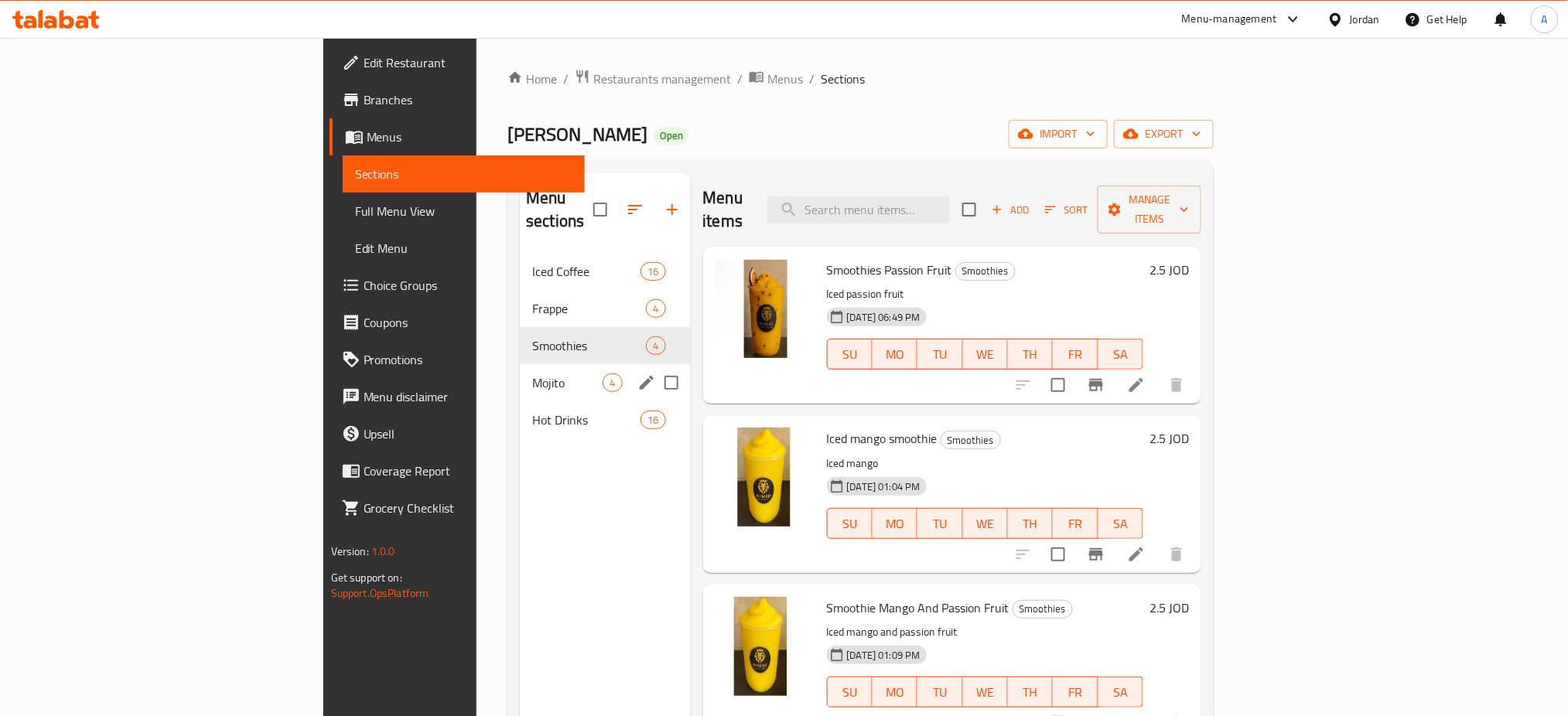
click at [520, 372] on div "Mojito 4" at bounding box center [605, 382] width 170 height 37
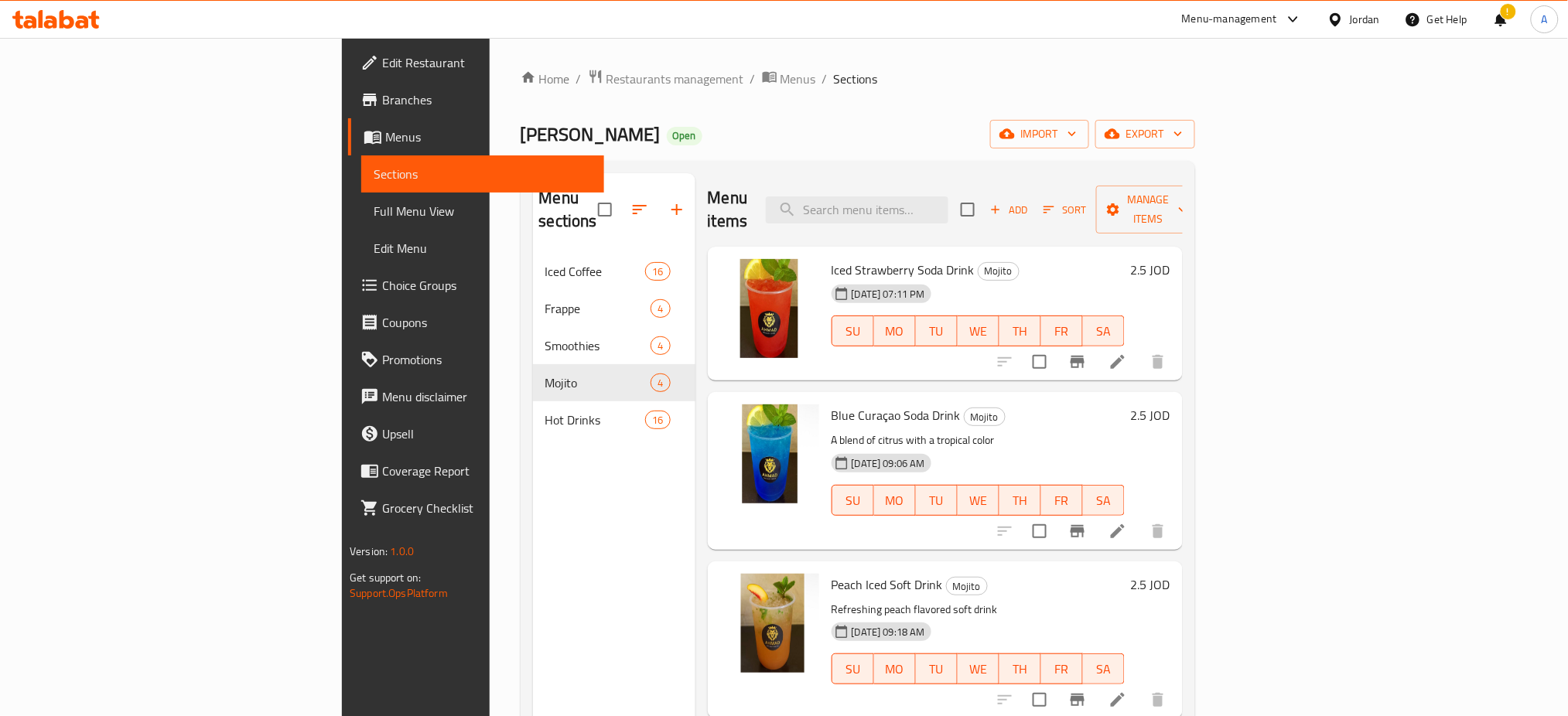
drag, startPoint x: 1583, startPoint y: 160, endPoint x: 708, endPoint y: 199, distance: 875.9
click at [776, 211] on div "Menu items Add Sort Manage items" at bounding box center [945, 209] width 475 height 73
